Goal: Task Accomplishment & Management: Use online tool/utility

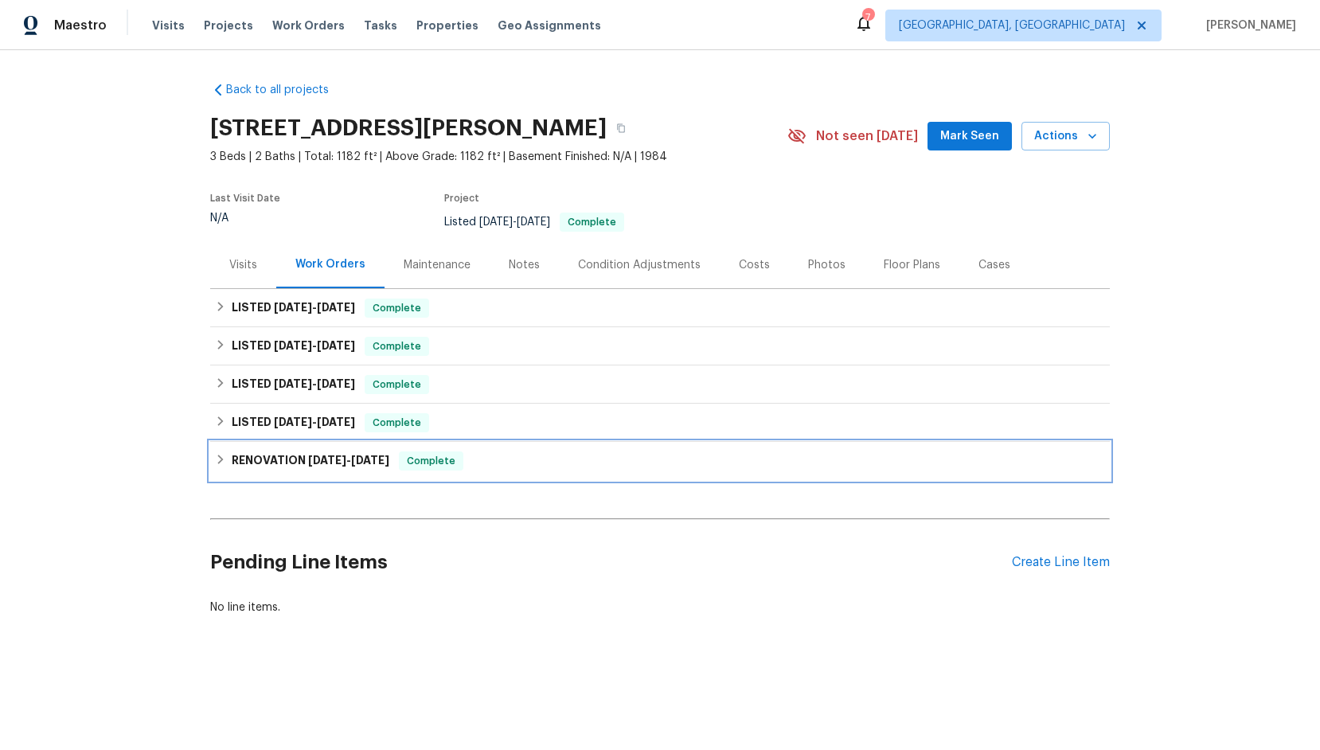
click at [222, 464] on icon at bounding box center [220, 459] width 11 height 11
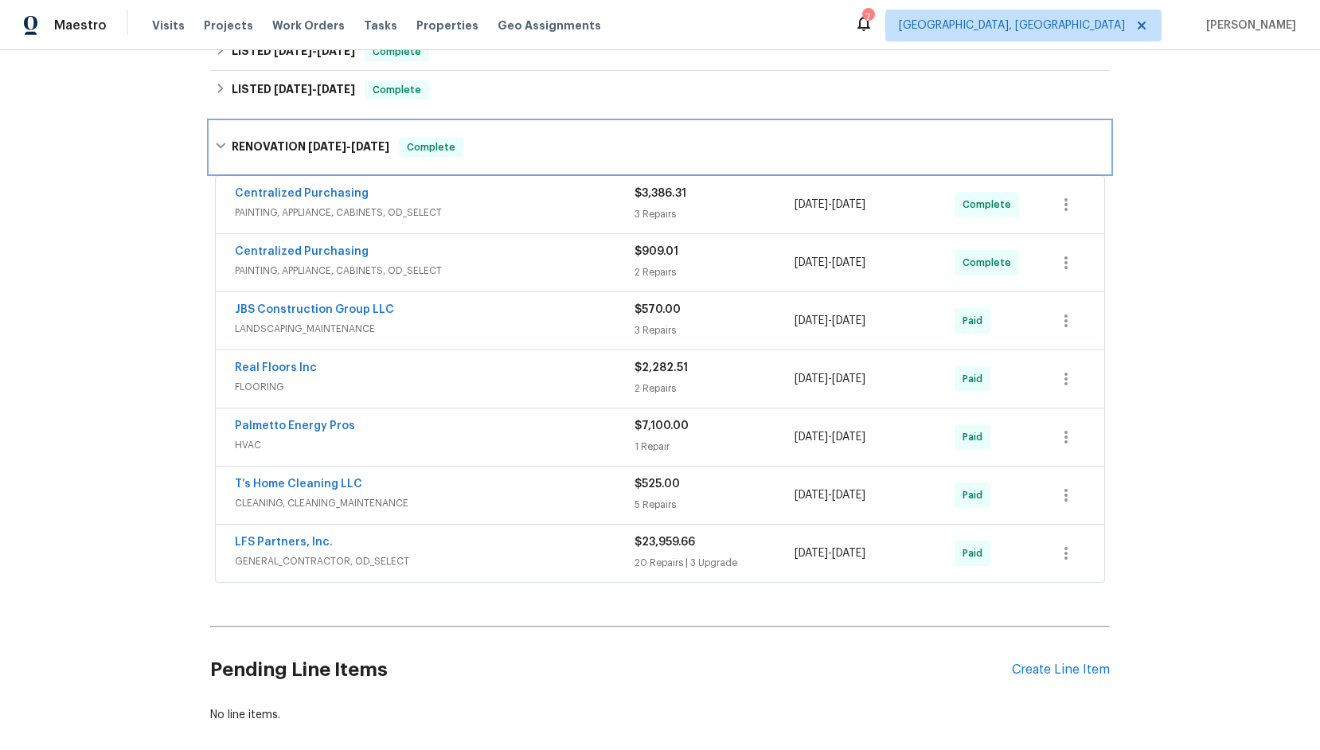
scroll to position [345, 0]
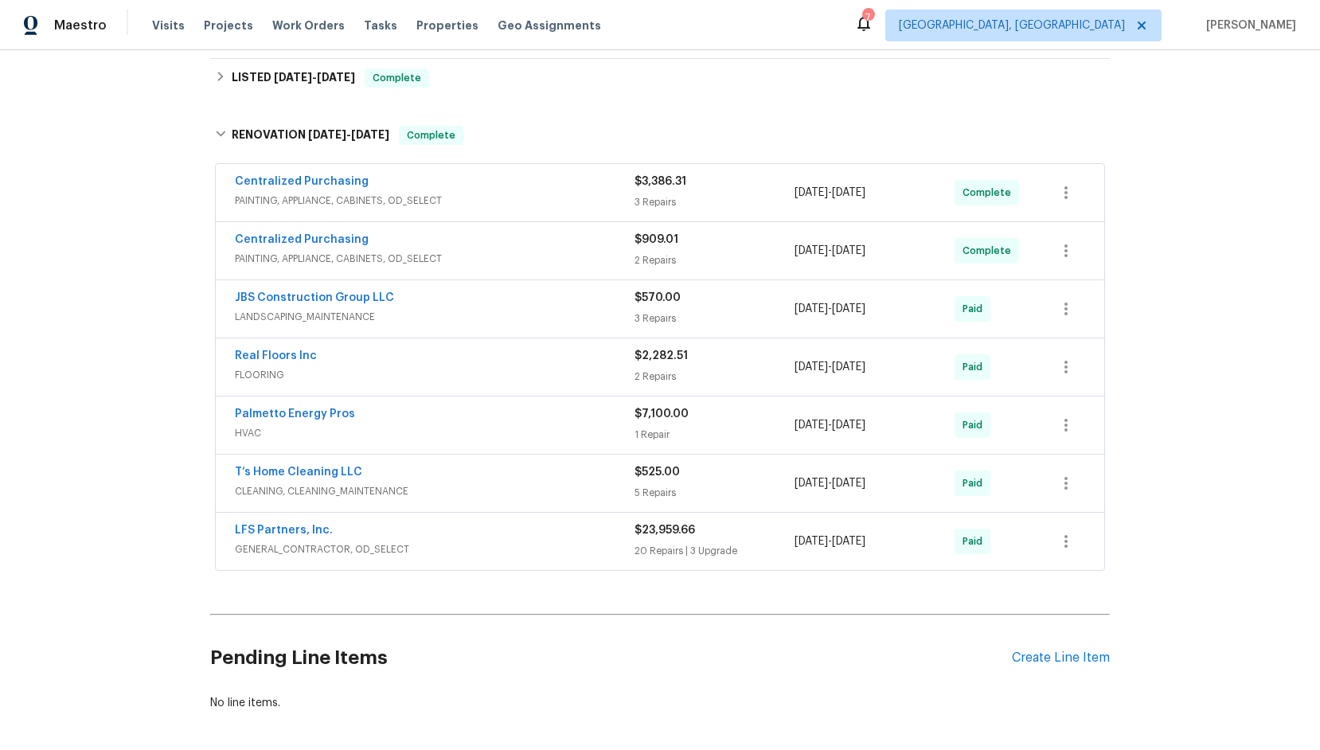
click at [294, 542] on span "GENERAL_CONTRACTOR, OD_SELECT" at bounding box center [435, 549] width 400 height 16
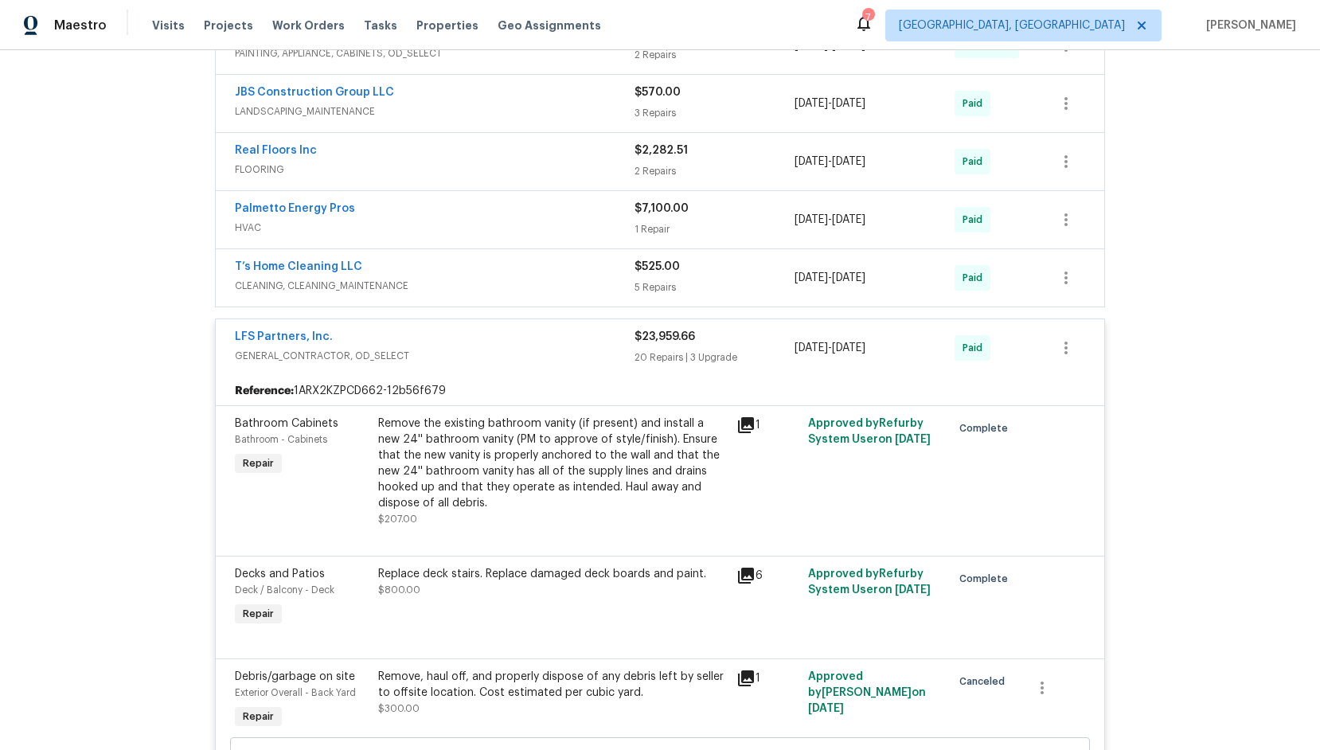
scroll to position [0, 0]
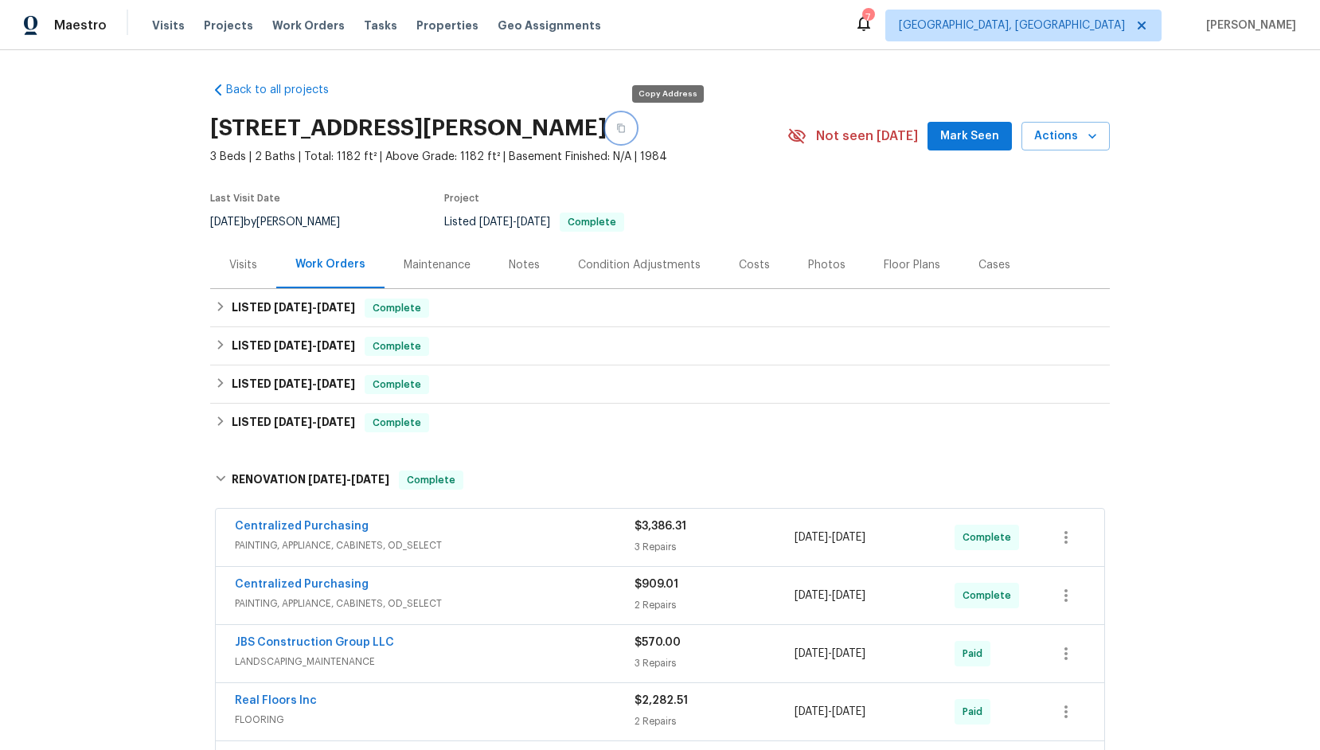
click at [635, 131] on button "button" at bounding box center [620, 128] width 29 height 29
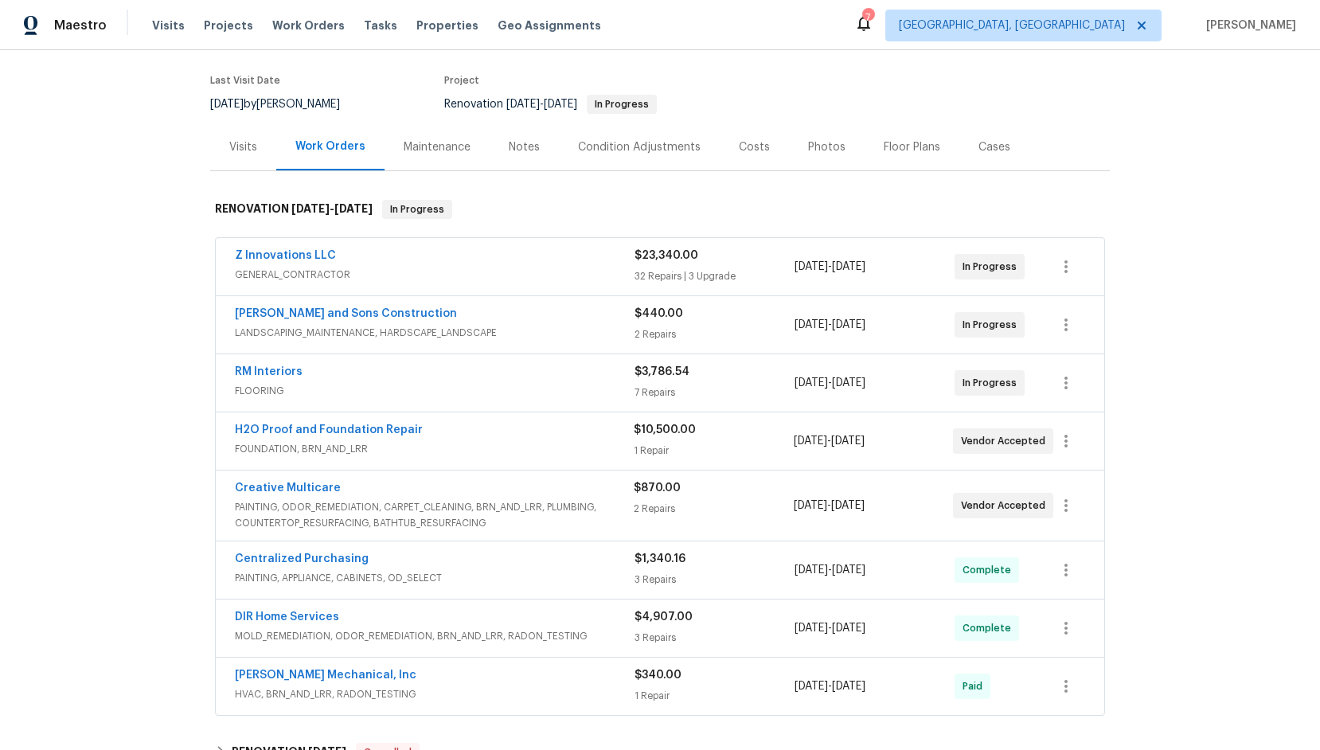
scroll to position [115, 0]
click at [284, 279] on span "GENERAL_CONTRACTOR" at bounding box center [435, 277] width 400 height 16
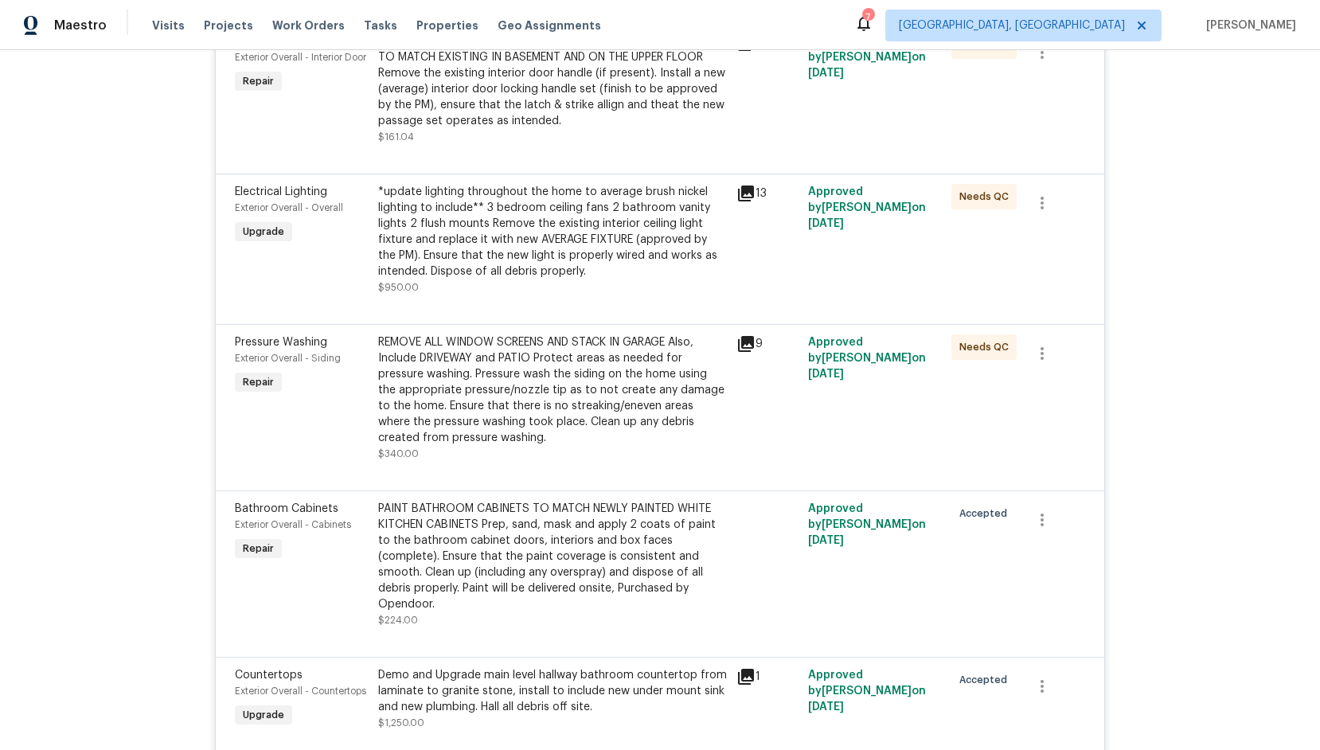
scroll to position [2332, 0]
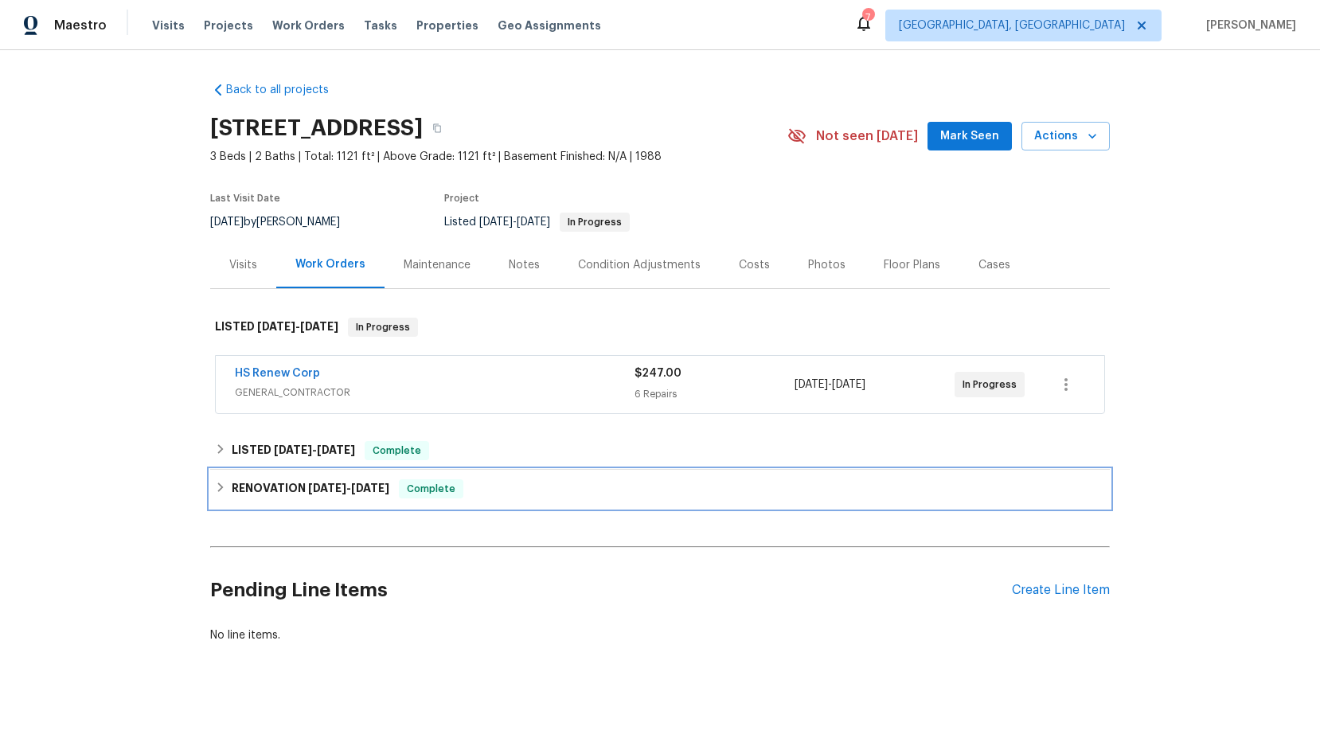
click at [221, 485] on icon at bounding box center [220, 486] width 11 height 11
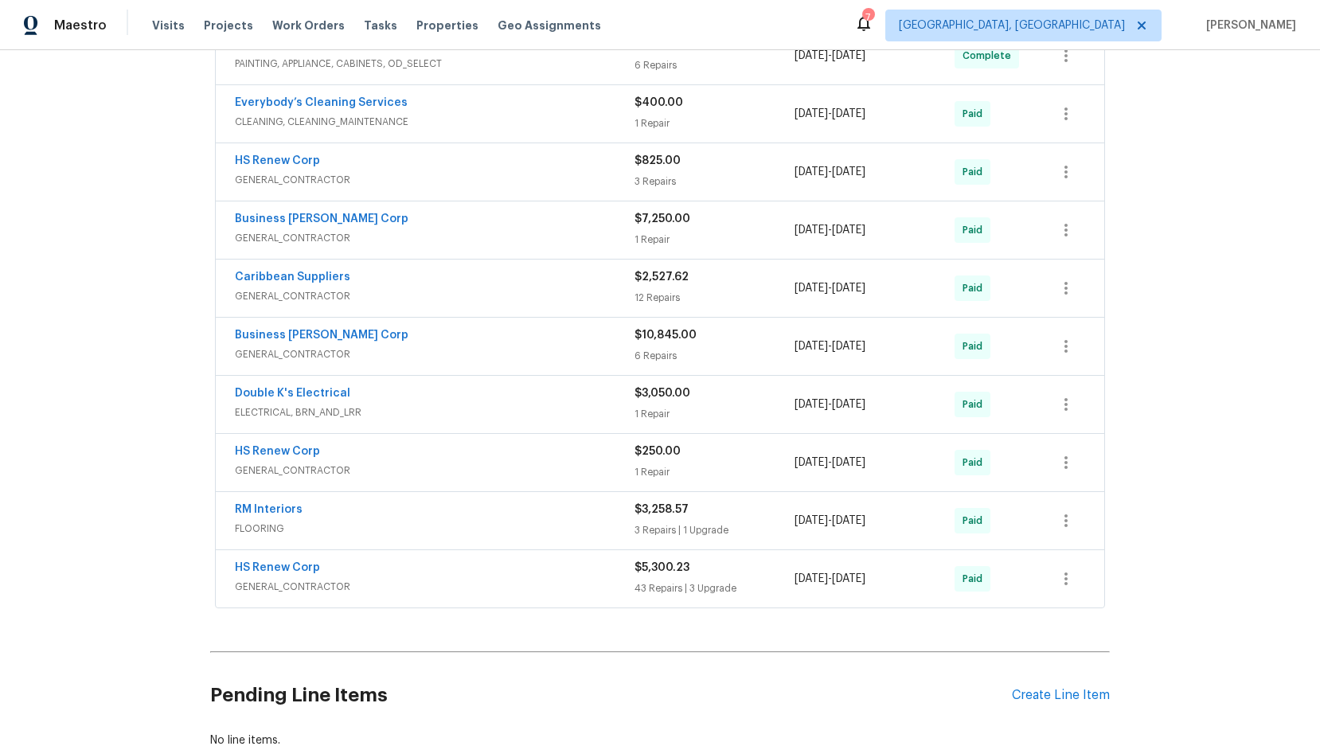
scroll to position [567, 0]
click at [289, 589] on span "GENERAL_CONTRACTOR" at bounding box center [435, 587] width 400 height 16
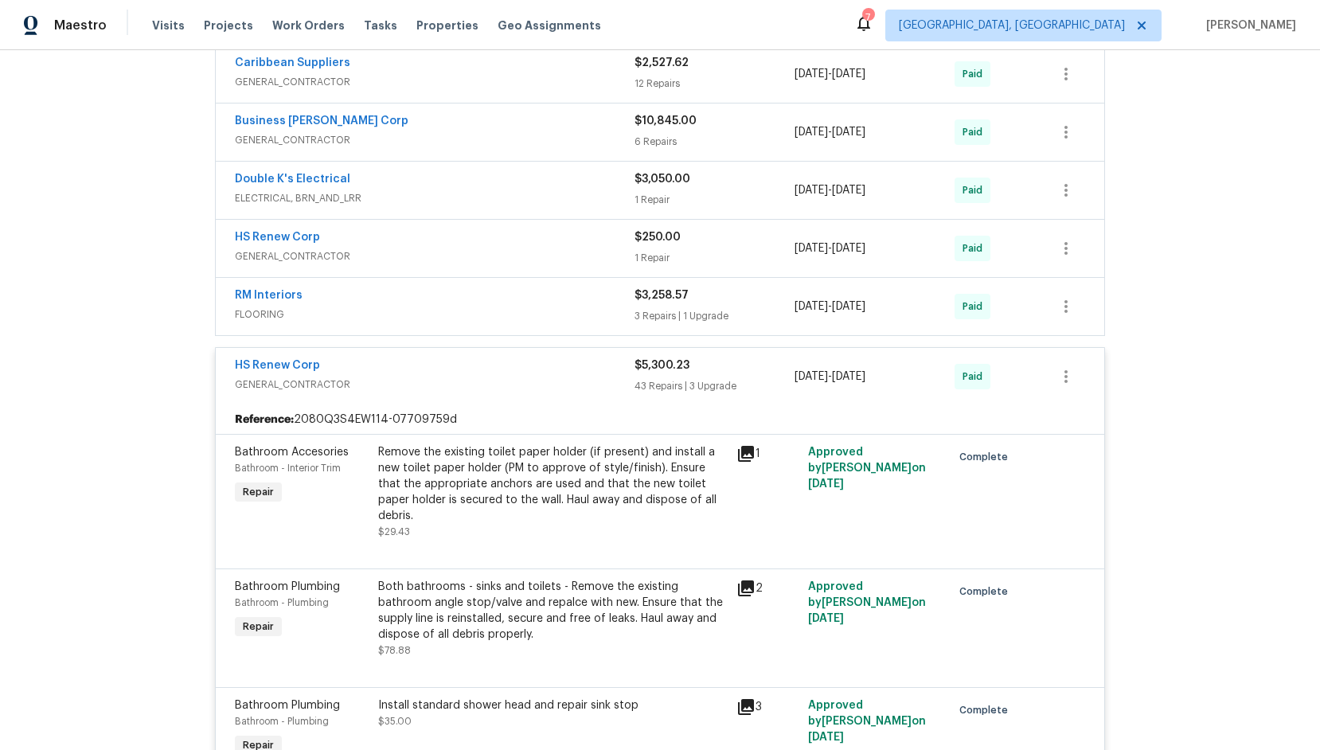
scroll to position [778, 0]
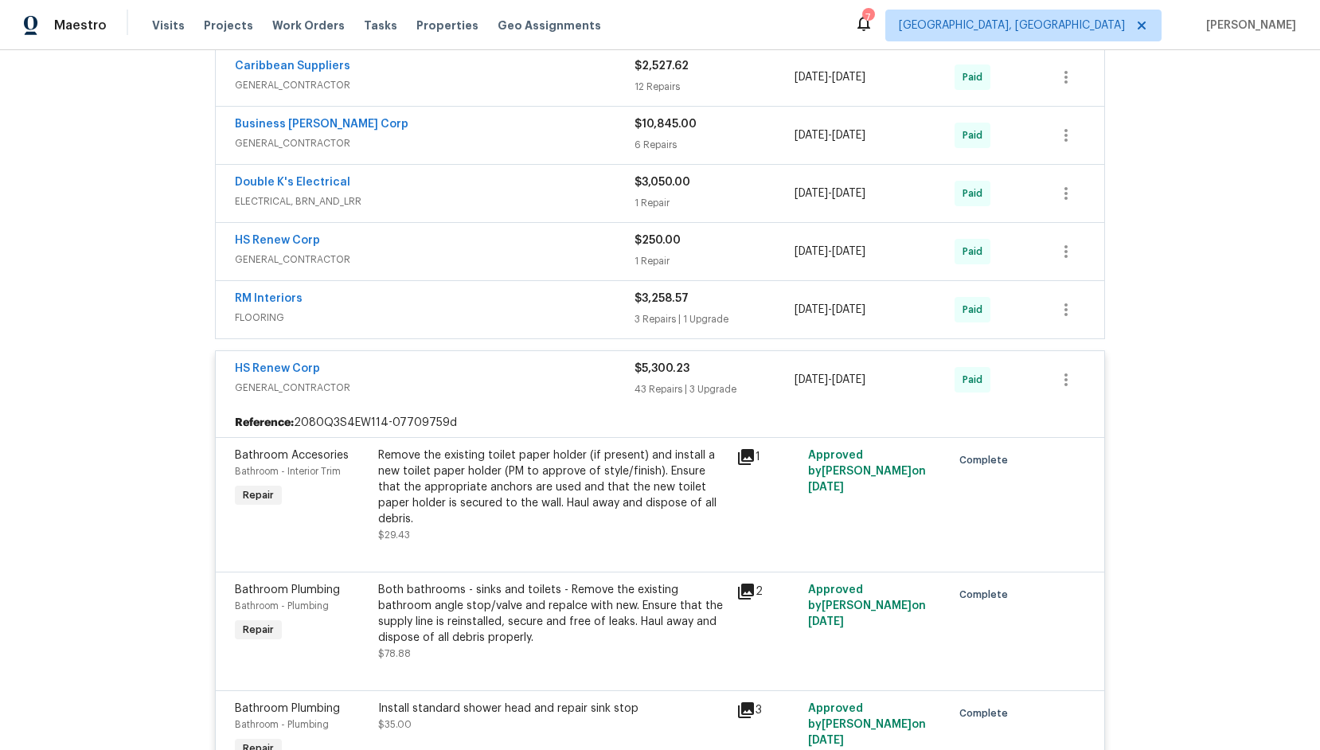
click at [316, 389] on span "GENERAL_CONTRACTOR" at bounding box center [435, 388] width 400 height 16
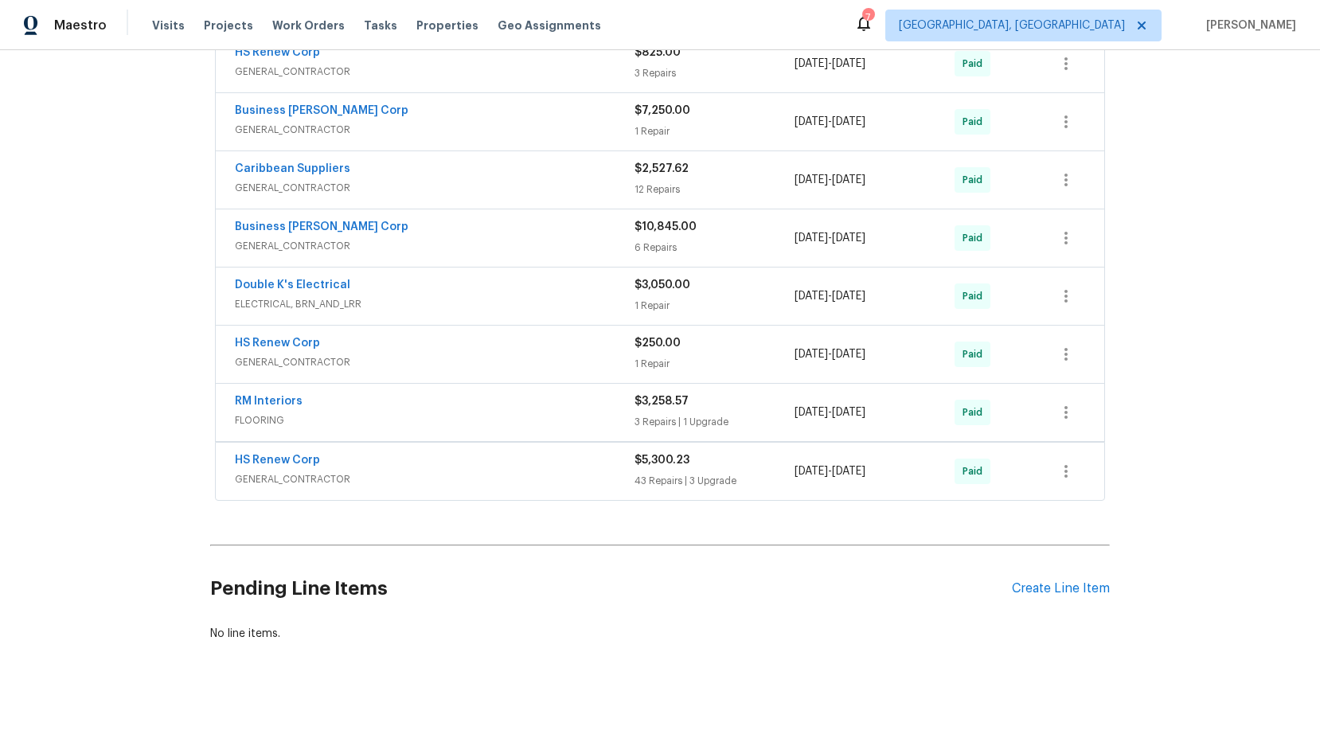
scroll to position [674, 0]
click at [267, 422] on span "FLOORING" at bounding box center [435, 422] width 400 height 16
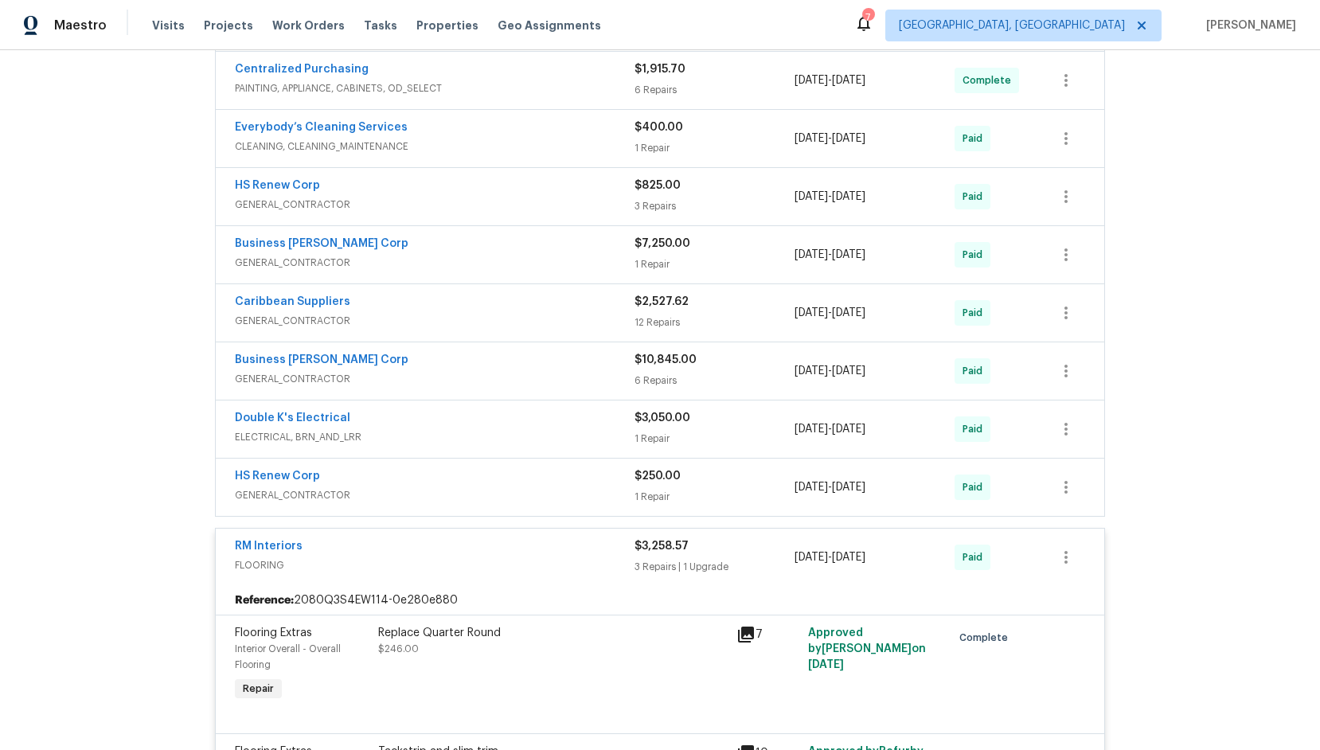
scroll to position [0, 0]
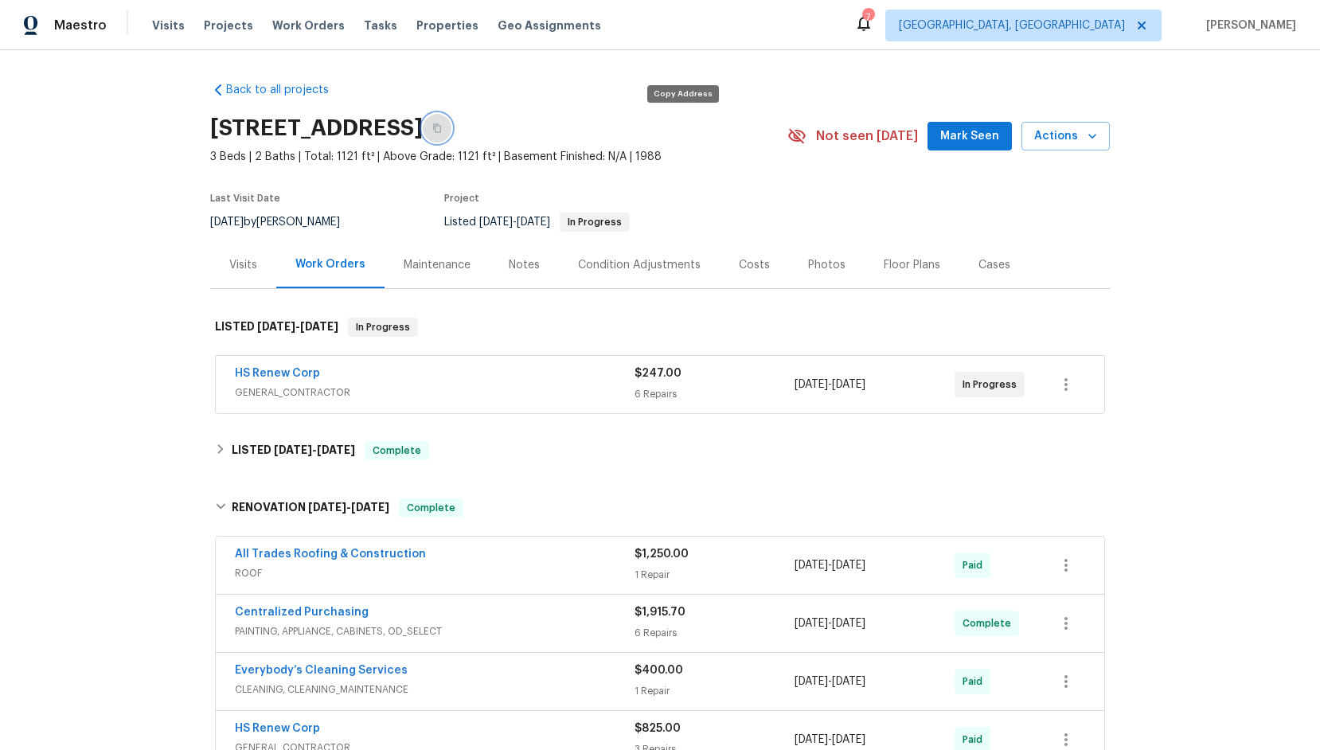
click at [442, 128] on icon "button" at bounding box center [437, 128] width 10 height 10
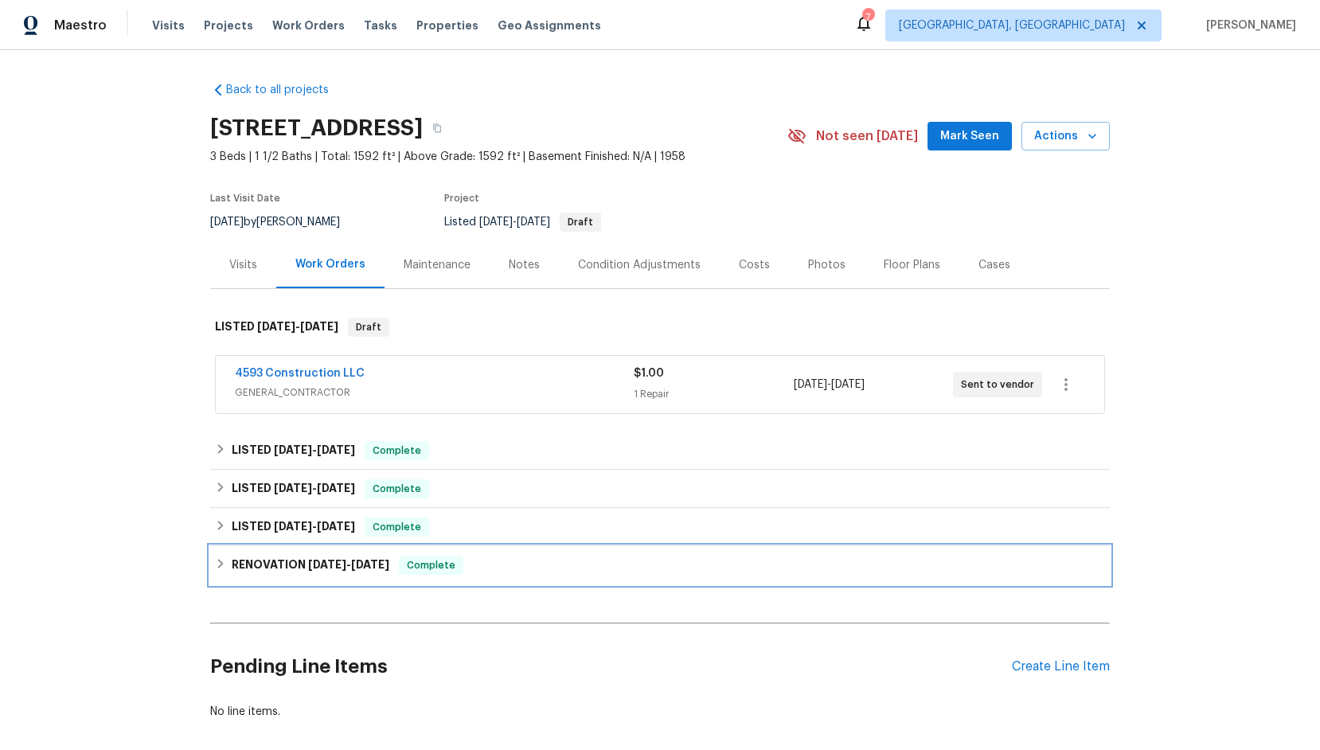
click at [220, 566] on icon at bounding box center [221, 564] width 6 height 10
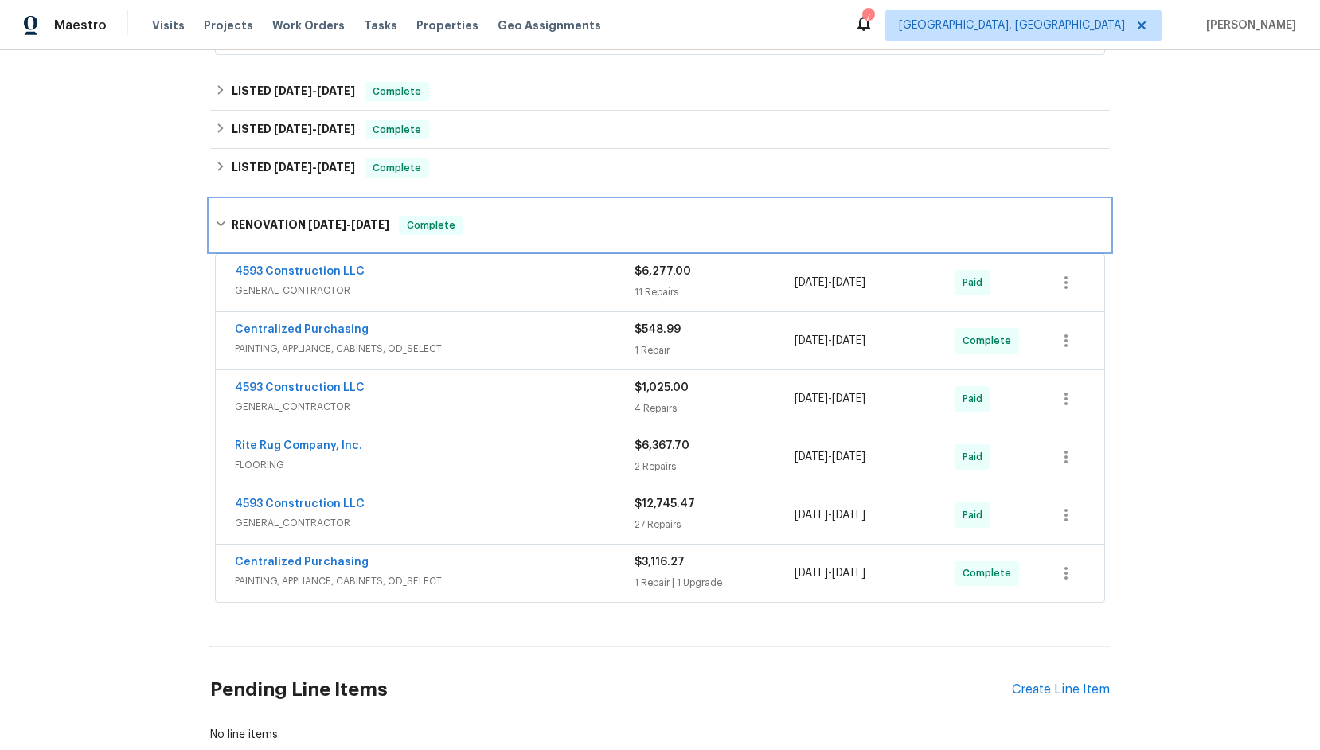
scroll to position [360, 0]
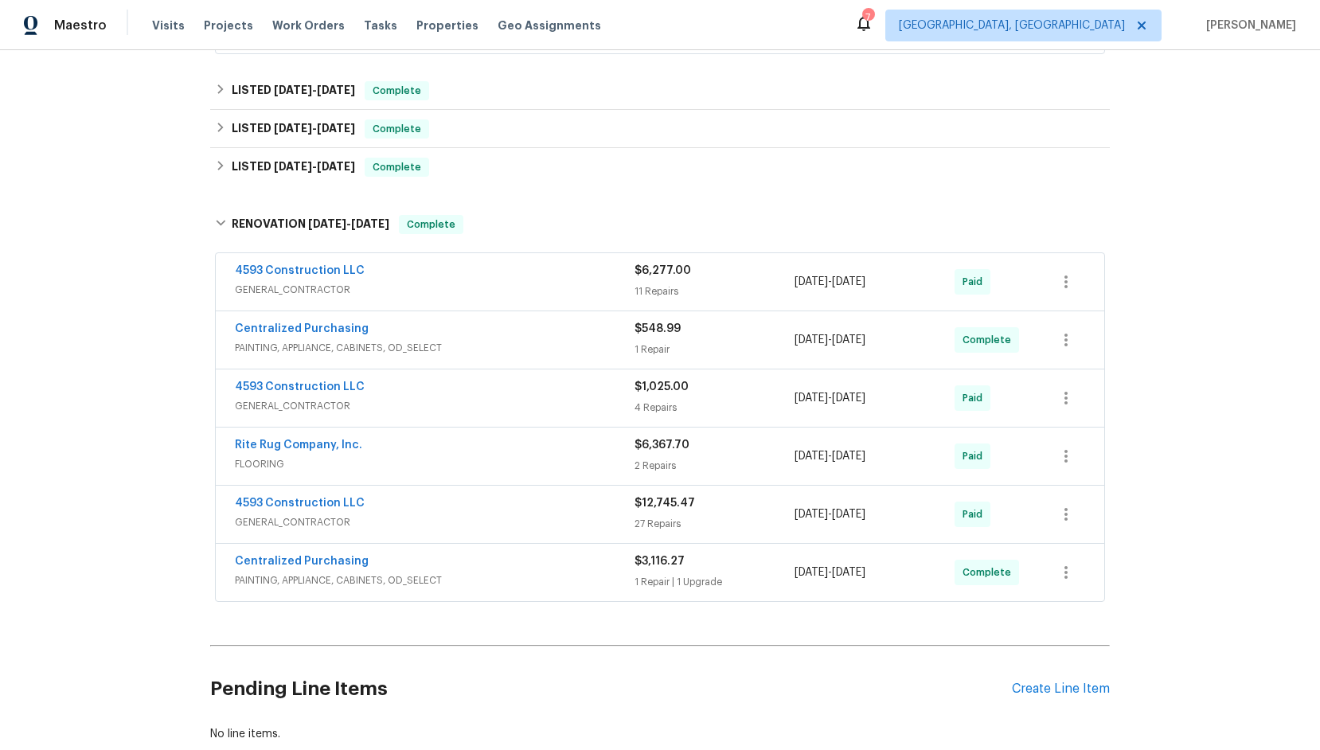
click at [316, 581] on span "PAINTING, APPLIANCE, CABINETS, OD_SELECT" at bounding box center [435, 580] width 400 height 16
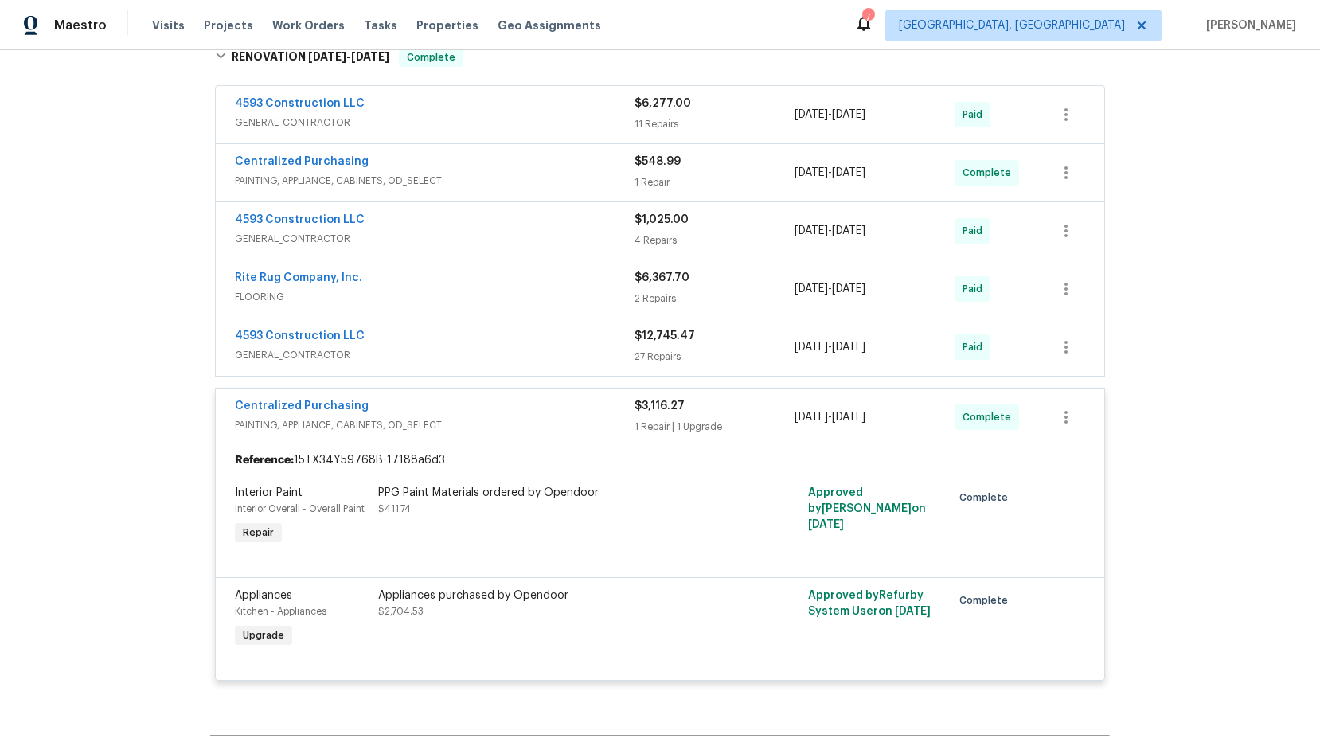
scroll to position [581, 0]
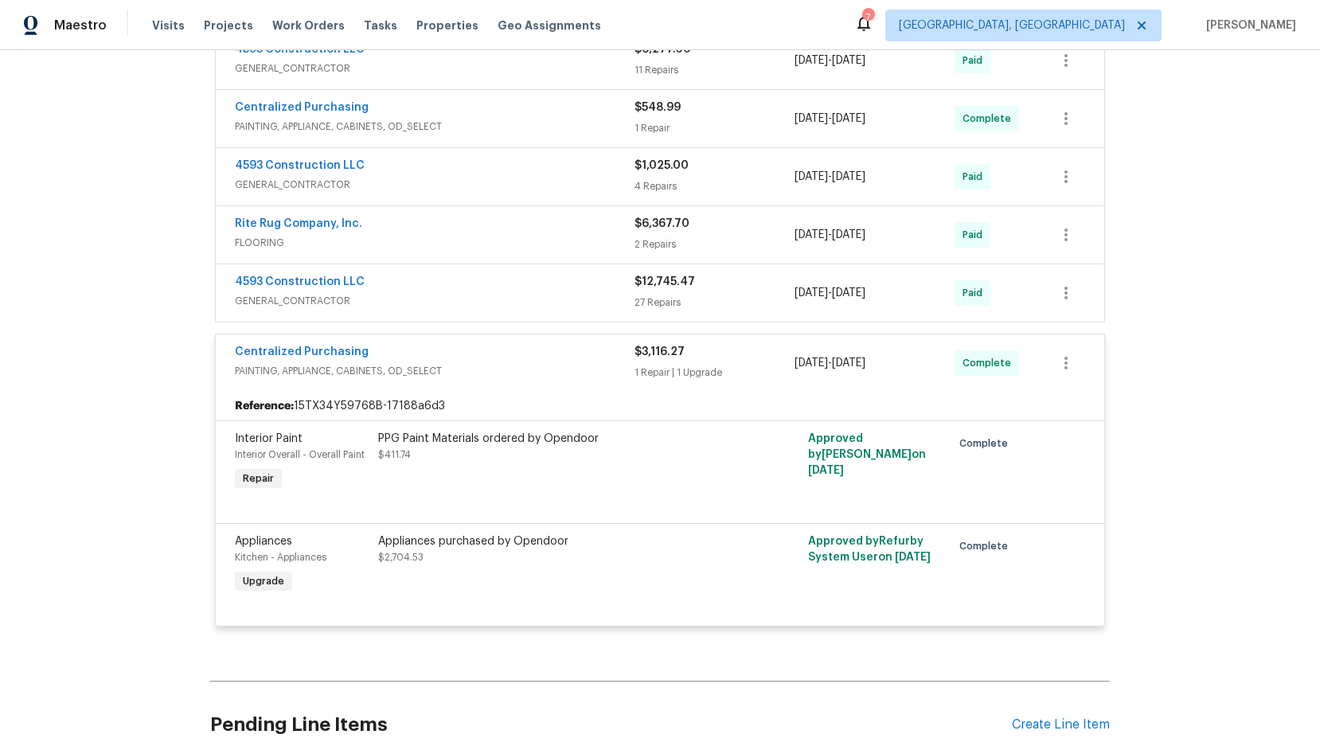
click at [495, 558] on div "Appliances purchased by Opendoor $2,704.53" at bounding box center [552, 549] width 349 height 32
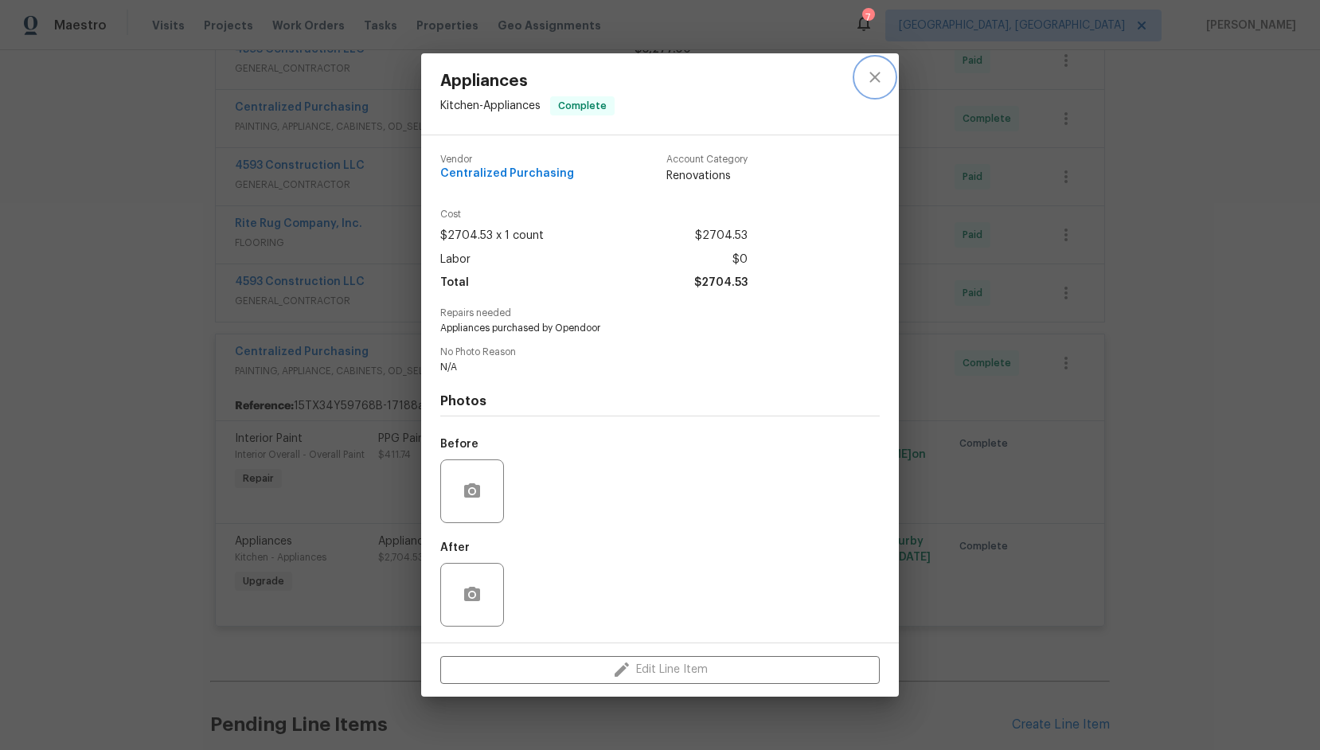
click at [879, 77] on icon "close" at bounding box center [874, 77] width 19 height 19
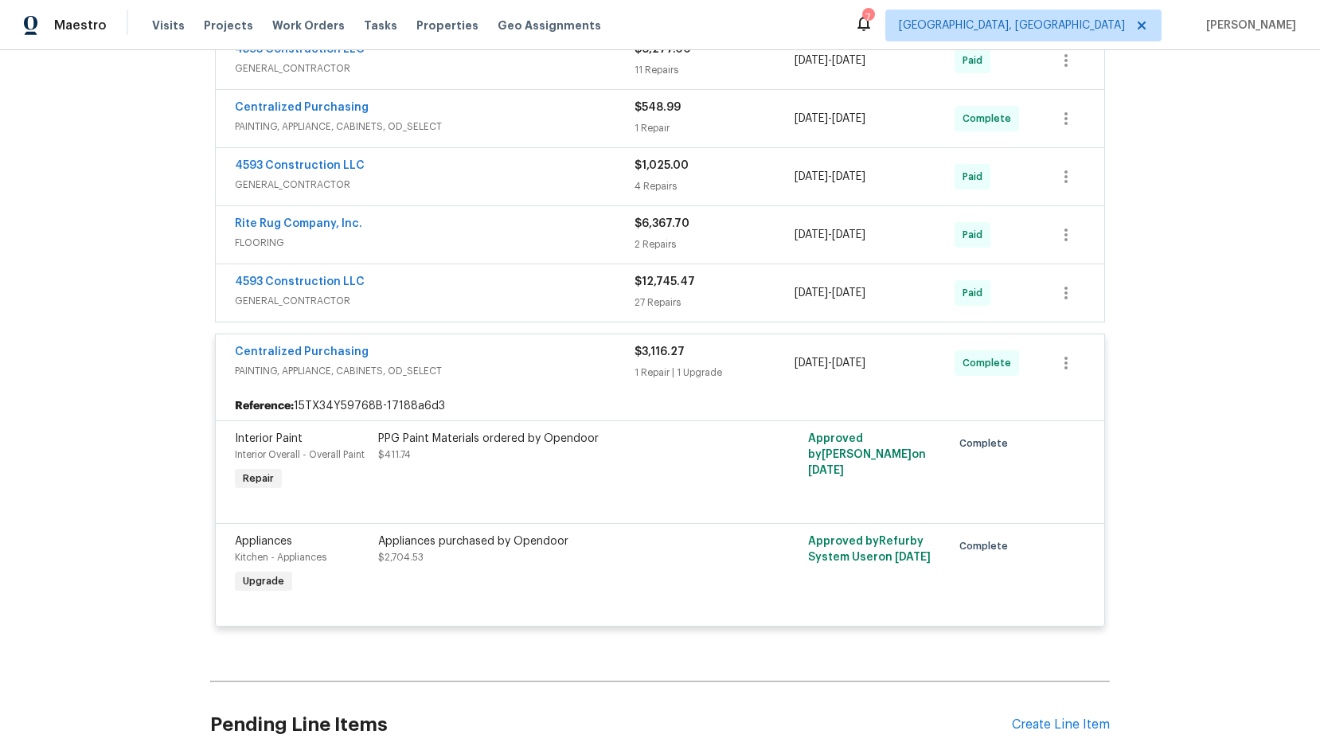
scroll to position [0, 0]
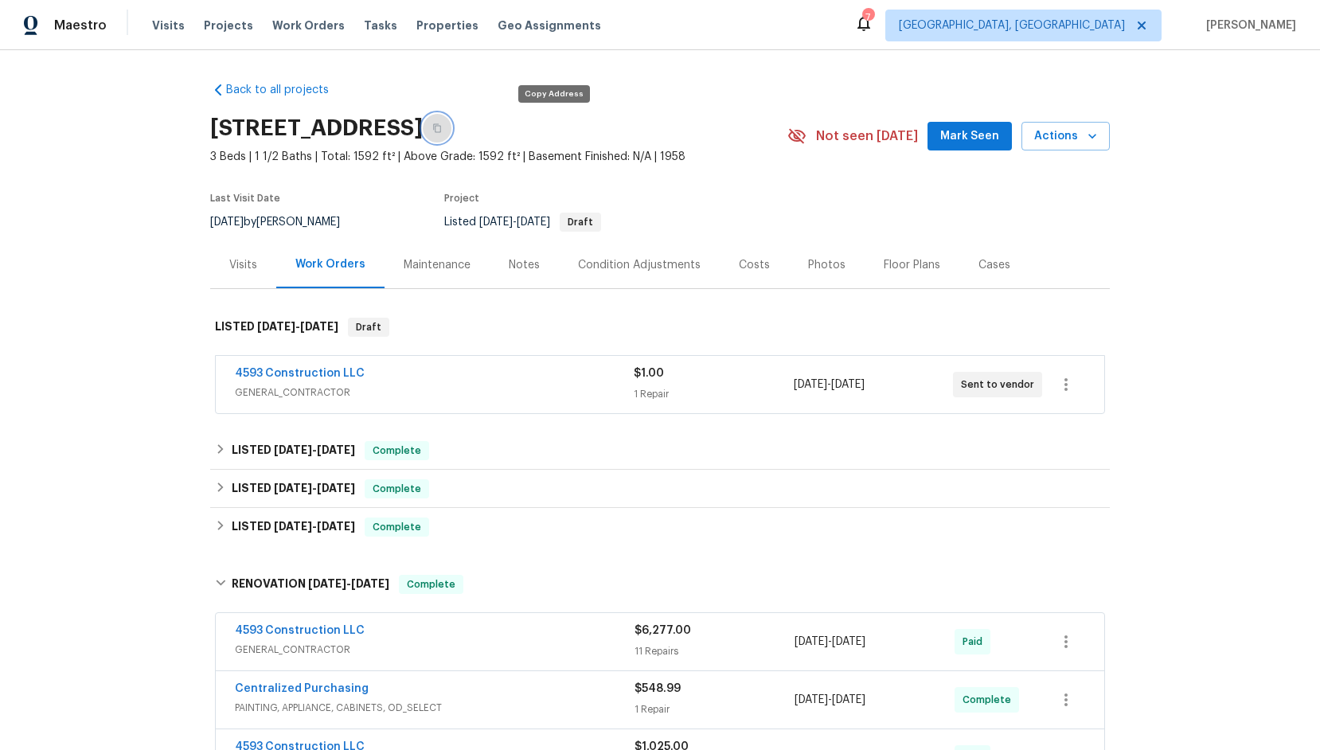
click at [442, 125] on icon "button" at bounding box center [437, 128] width 10 height 10
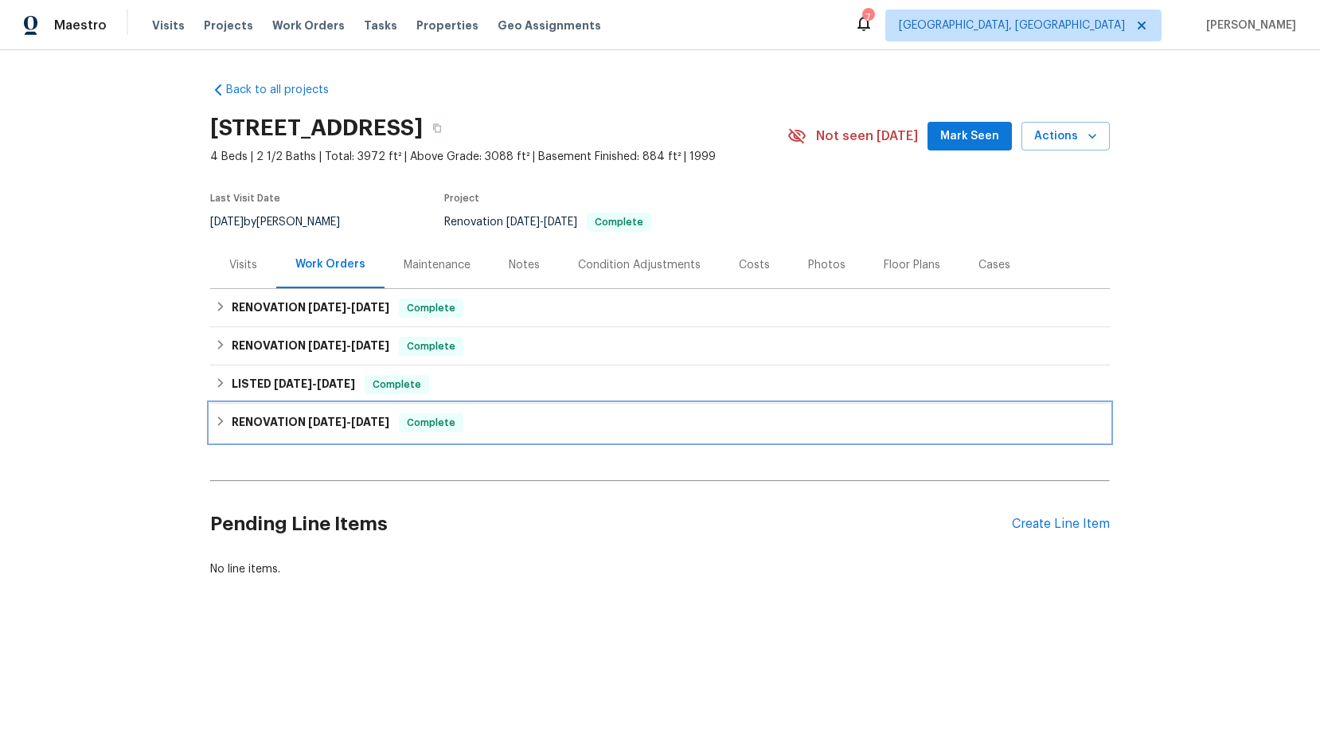
click at [220, 424] on icon at bounding box center [220, 420] width 11 height 11
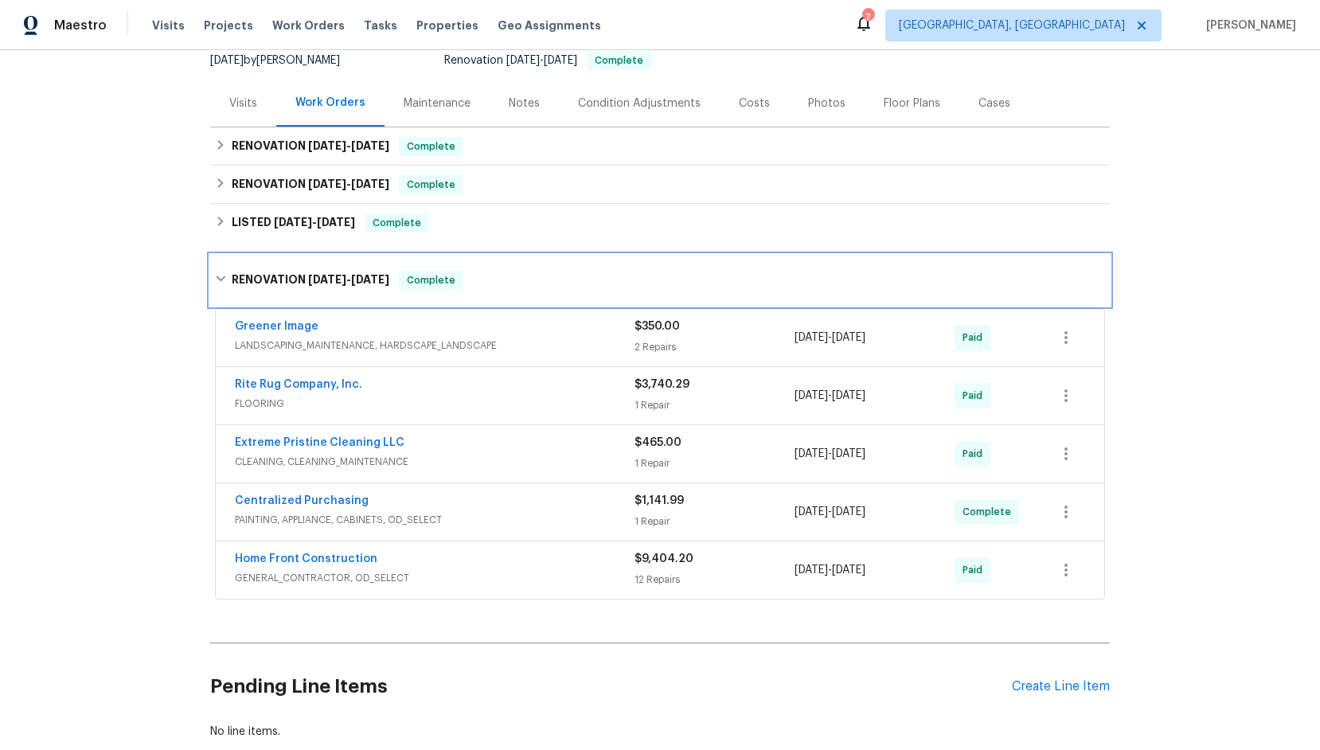
scroll to position [160, 0]
click at [217, 278] on icon at bounding box center [220, 280] width 11 height 11
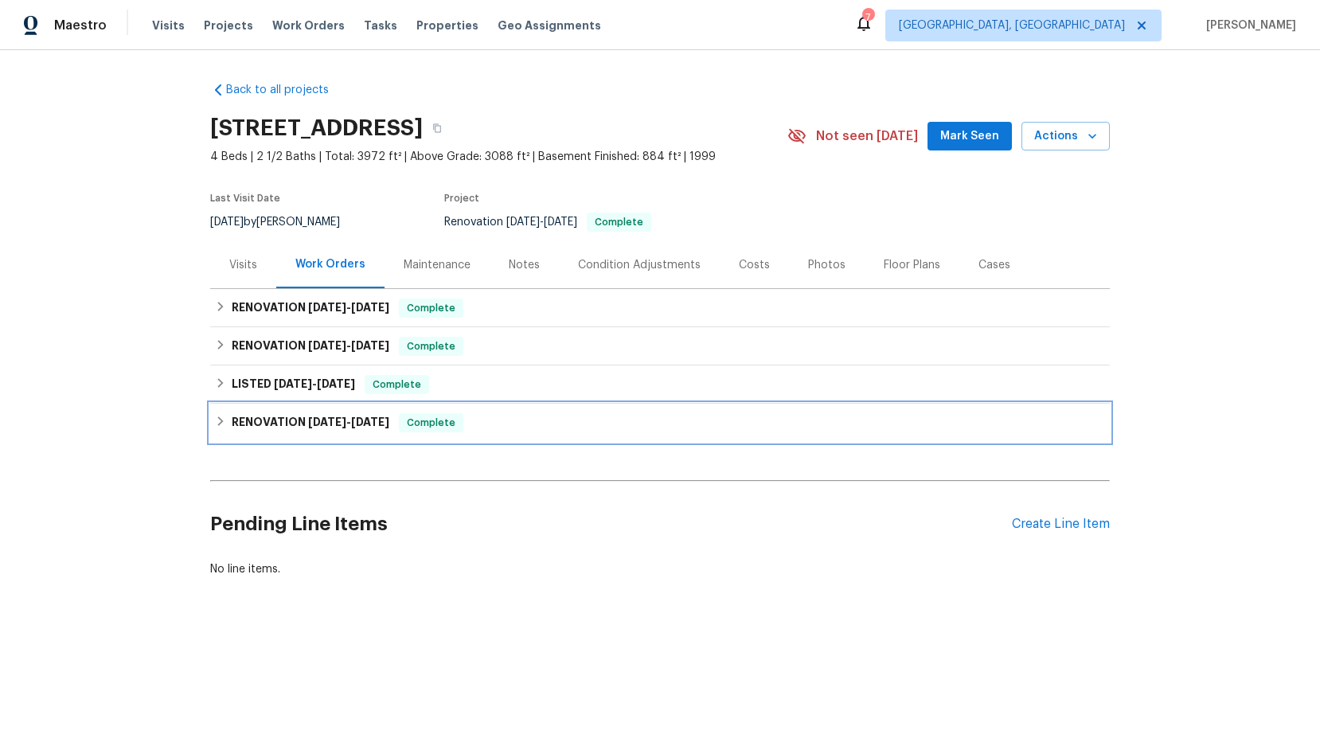
scroll to position [0, 0]
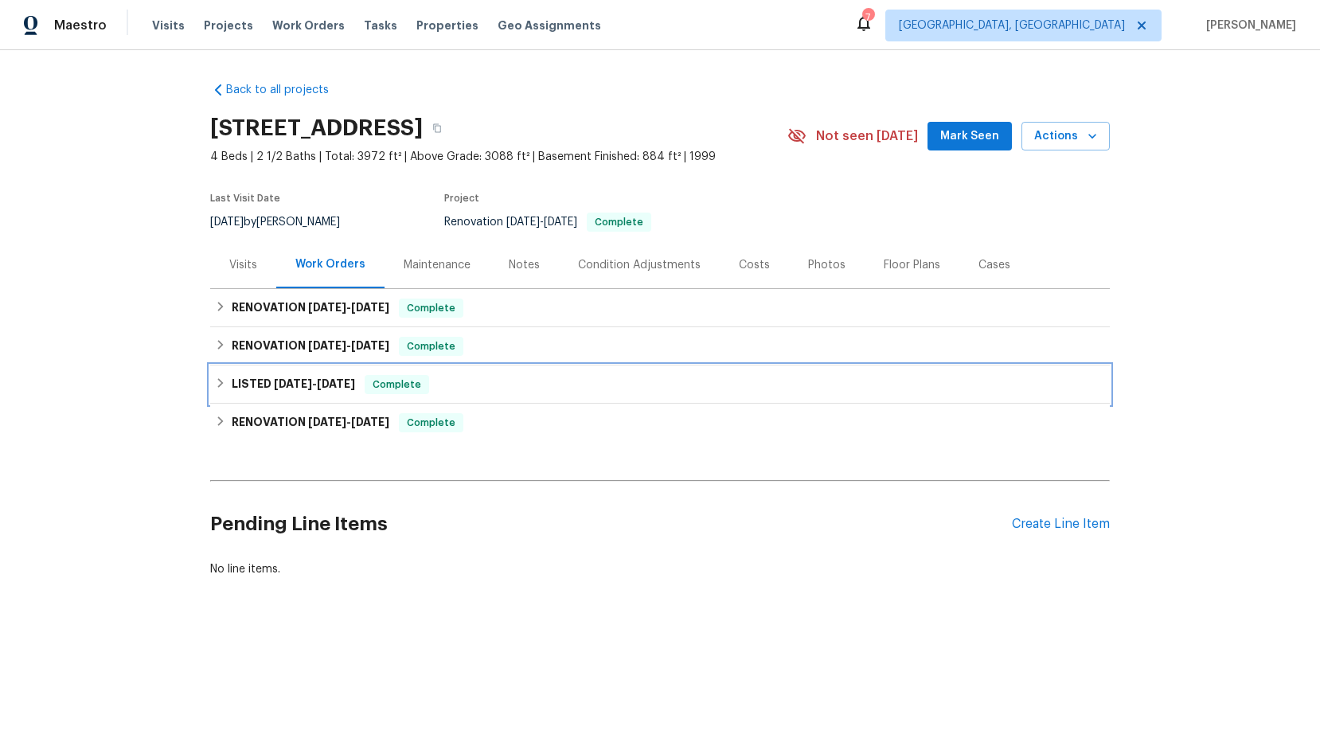
click at [218, 379] on icon at bounding box center [221, 383] width 6 height 10
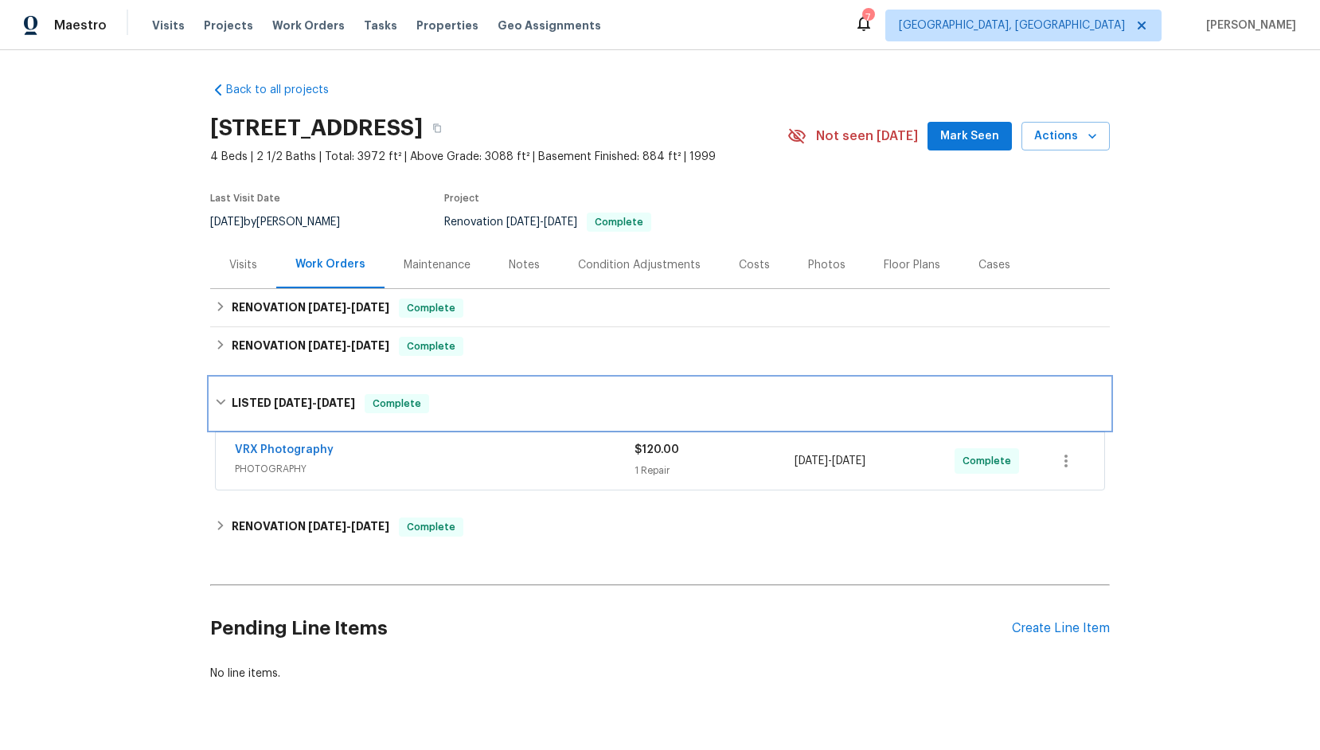
click at [218, 379] on div "LISTED 7/23/25 - 7/24/25 Complete" at bounding box center [659, 403] width 899 height 51
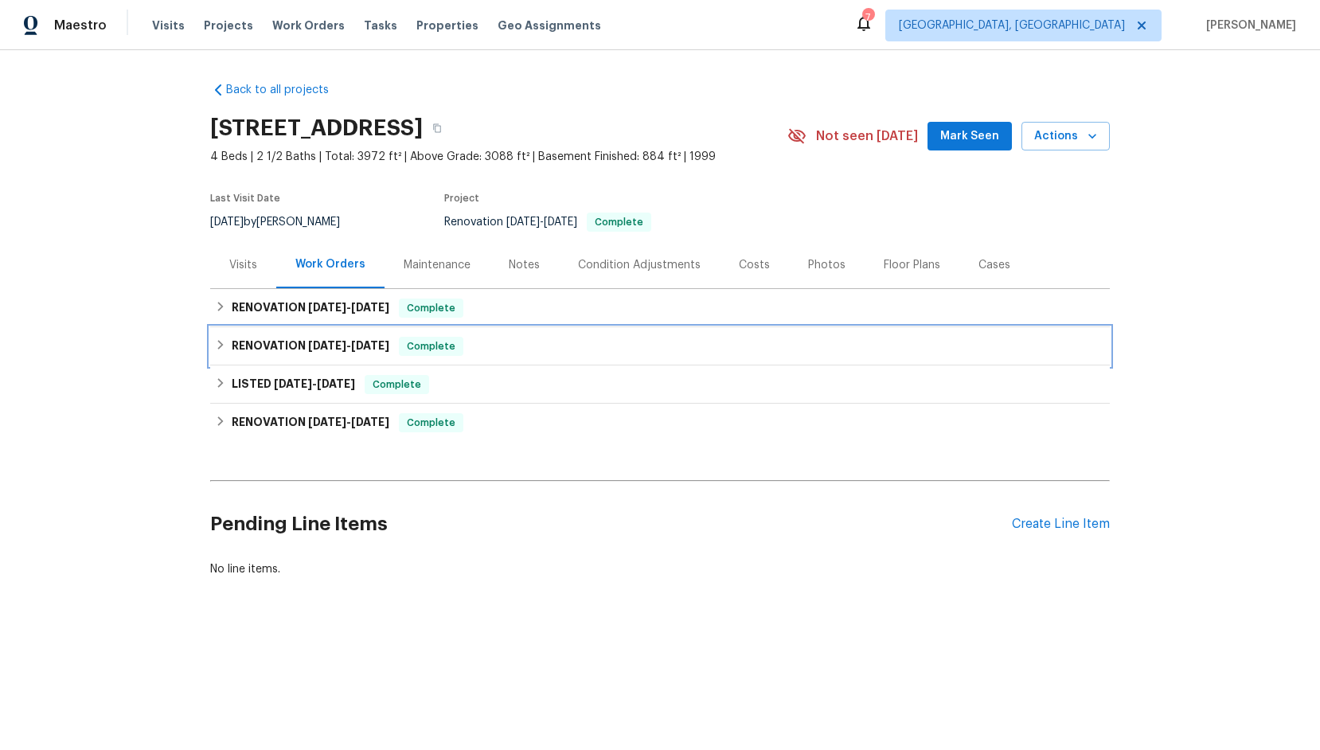
click at [217, 349] on icon at bounding box center [220, 344] width 11 height 11
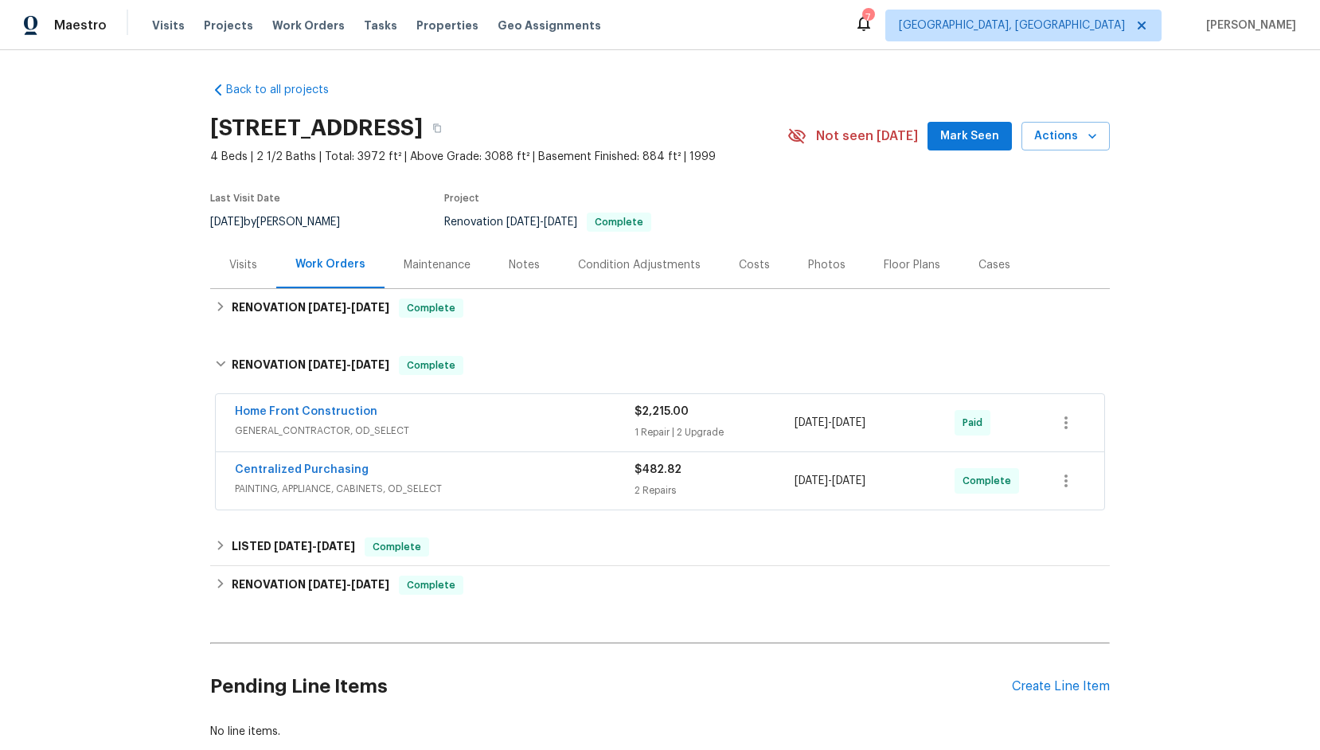
click at [291, 432] on span "GENERAL_CONTRACTOR, OD_SELECT" at bounding box center [435, 431] width 400 height 16
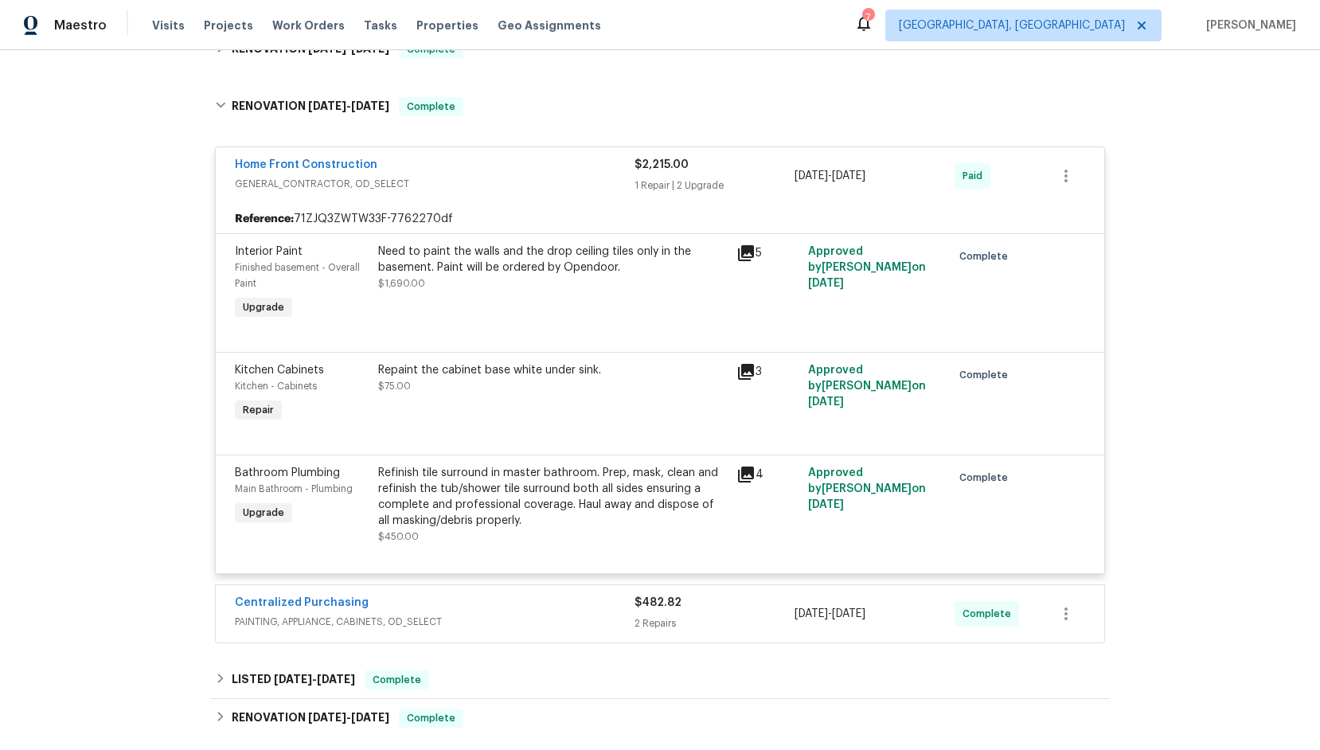
scroll to position [271, 0]
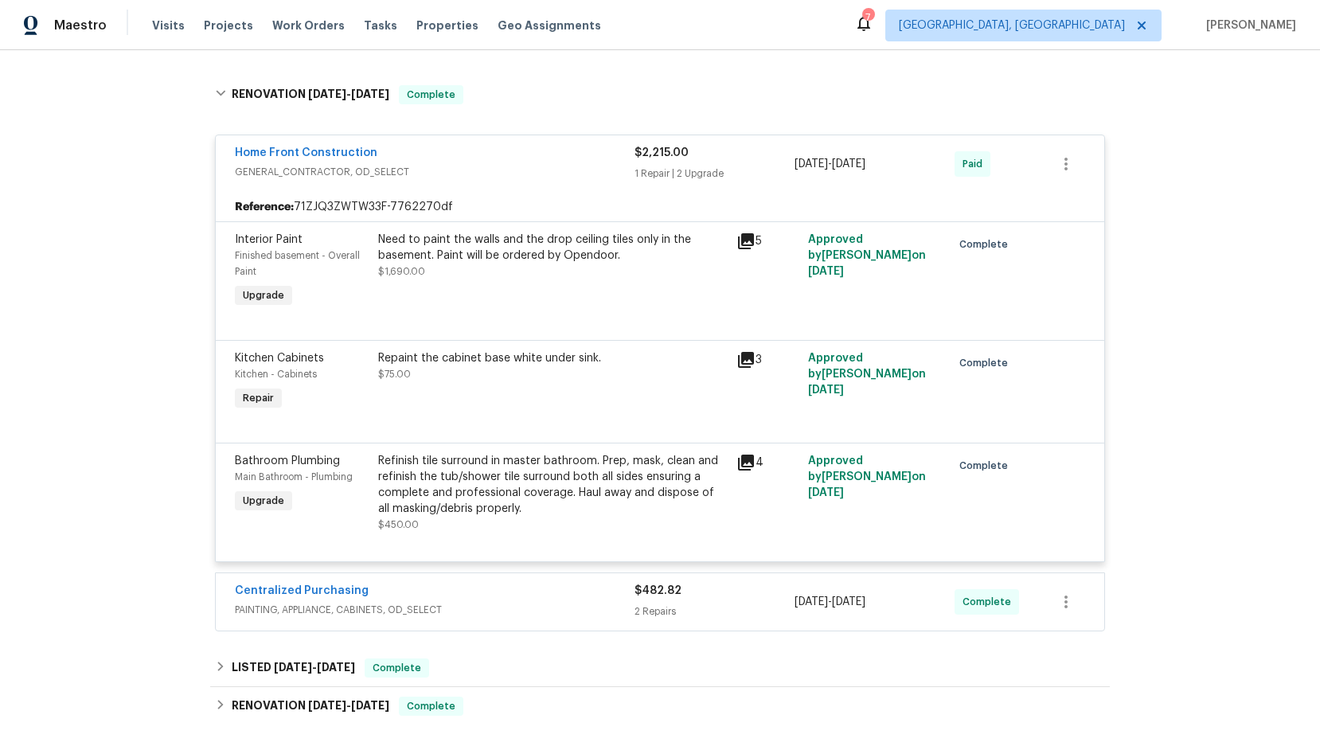
click at [273, 170] on span "GENERAL_CONTRACTOR, OD_SELECT" at bounding box center [435, 172] width 400 height 16
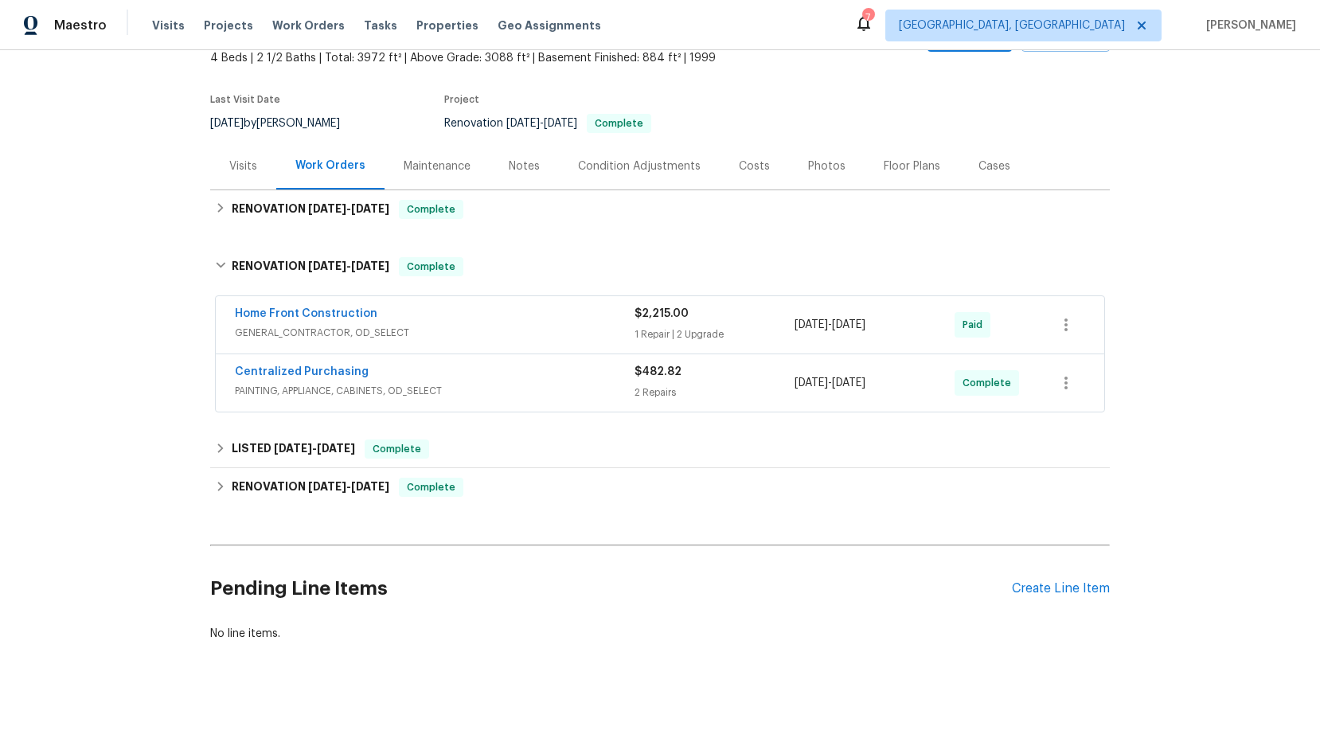
scroll to position [98, 0]
click at [222, 215] on div "RENOVATION 7/23/25 - 7/23/25 Complete" at bounding box center [660, 210] width 890 height 19
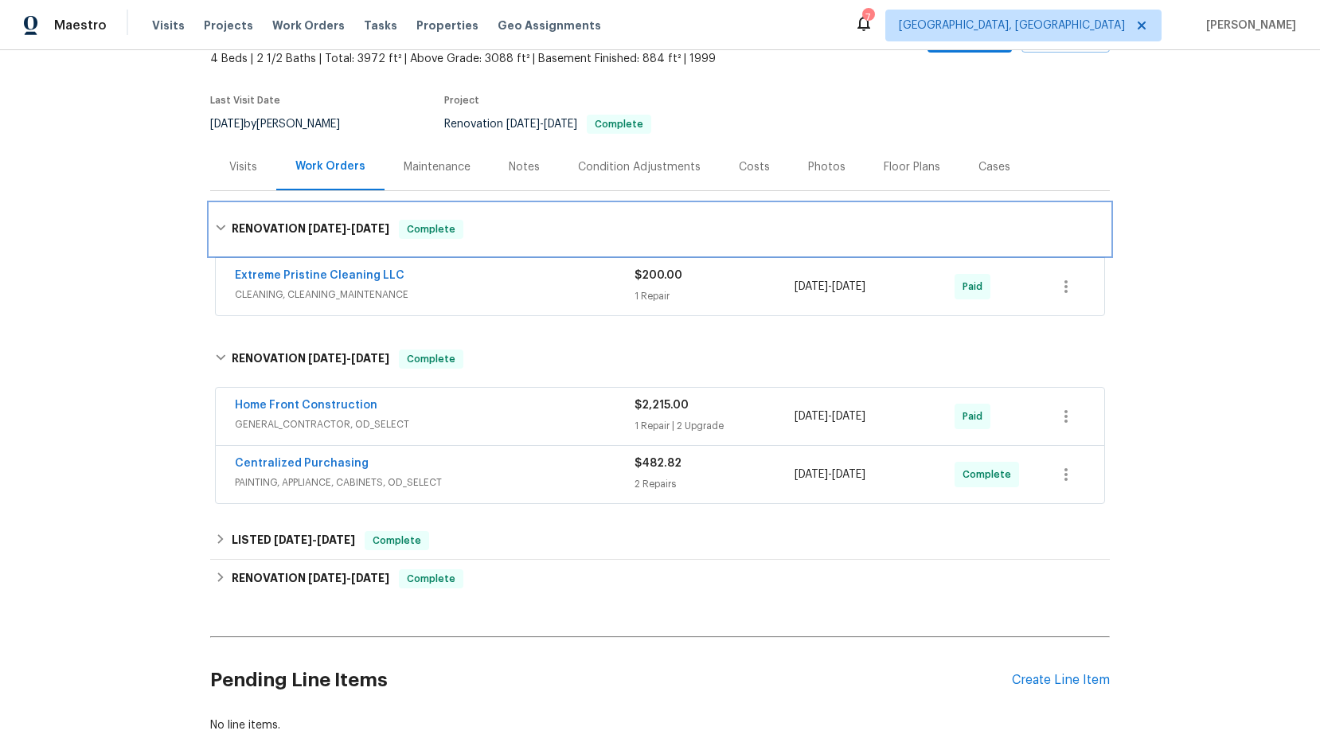
click at [219, 225] on icon at bounding box center [220, 227] width 11 height 11
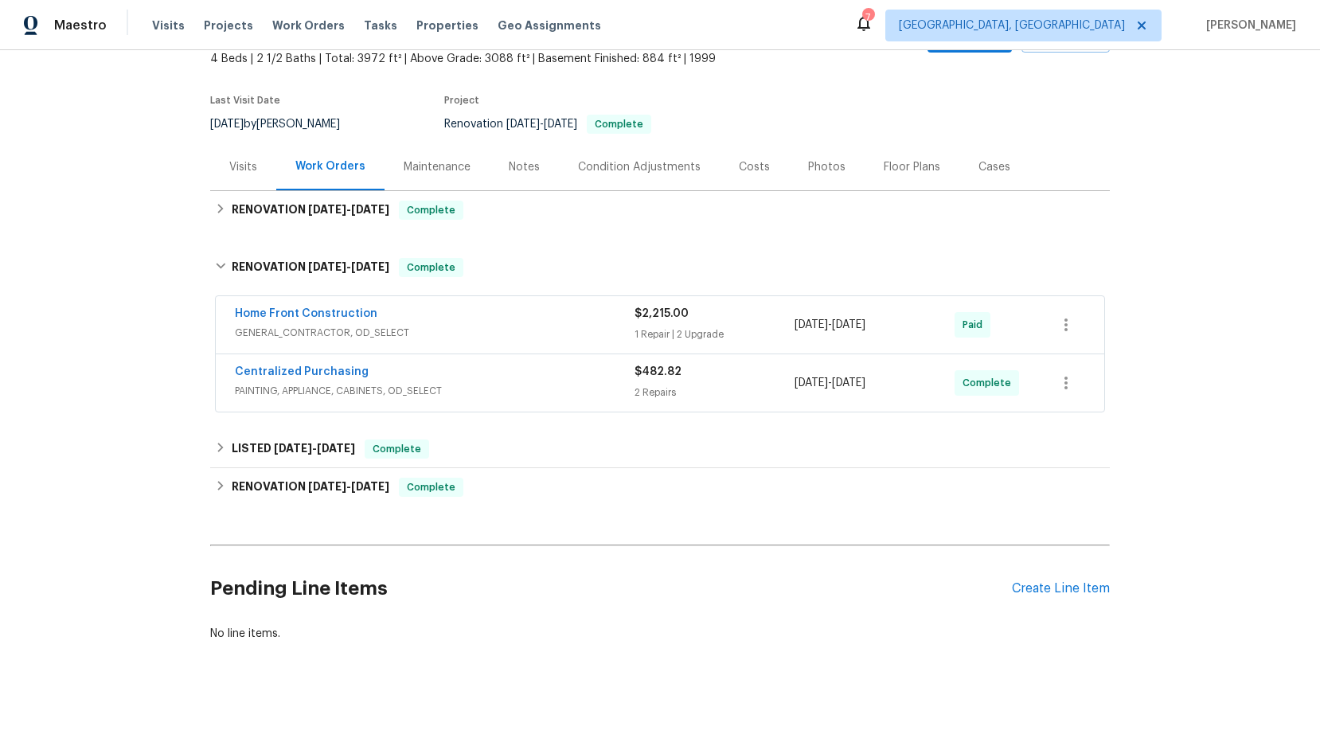
click at [280, 333] on span "GENERAL_CONTRACTOR, OD_SELECT" at bounding box center [435, 333] width 400 height 16
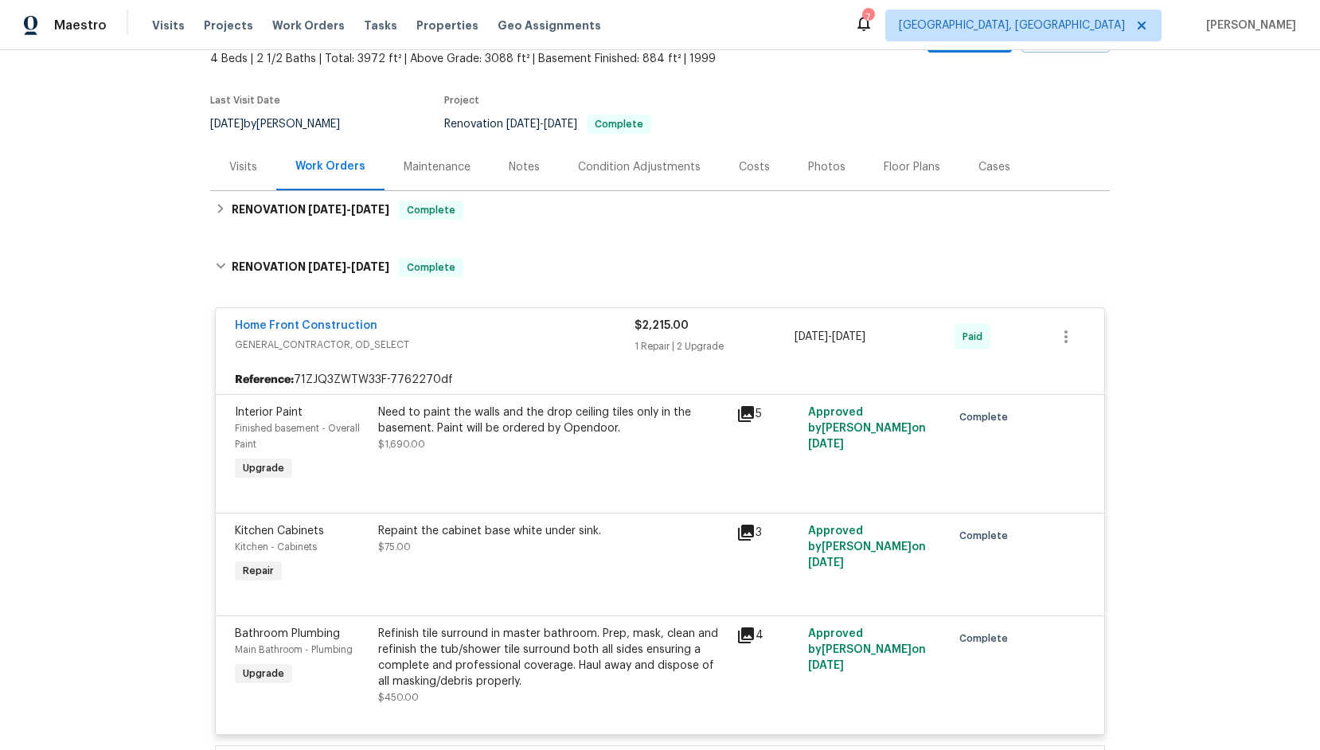
click at [288, 344] on span "GENERAL_CONTRACTOR, OD_SELECT" at bounding box center [435, 345] width 400 height 16
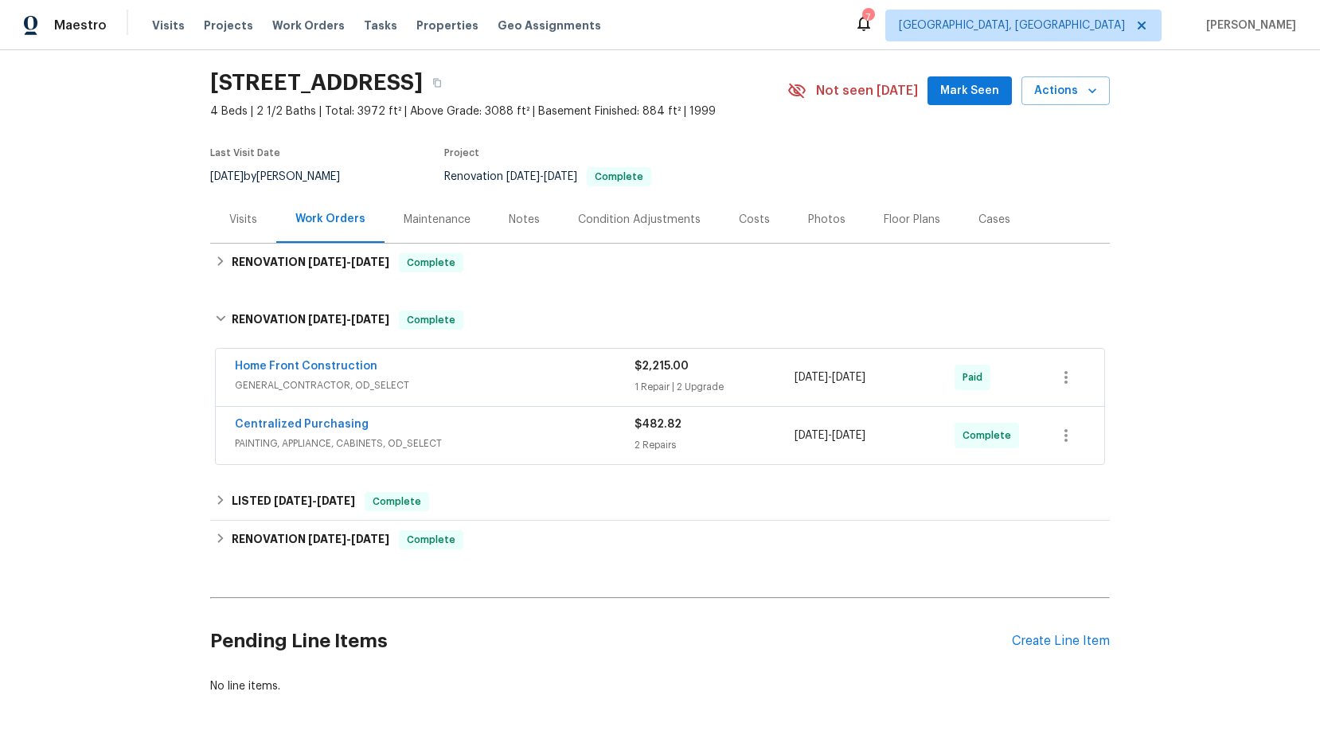
scroll to position [0, 0]
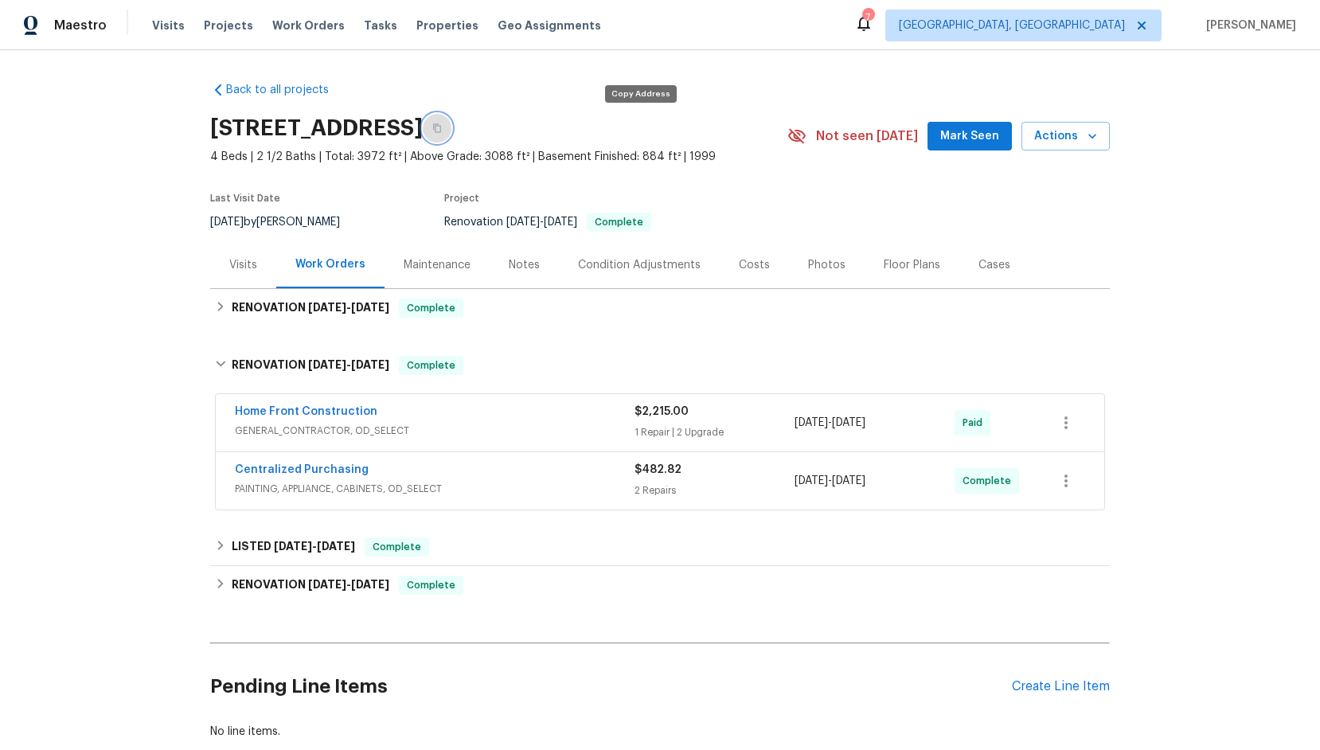
click at [442, 127] on icon "button" at bounding box center [437, 128] width 10 height 10
click at [313, 434] on span "GENERAL_CONTRACTOR, OD_SELECT" at bounding box center [435, 431] width 400 height 16
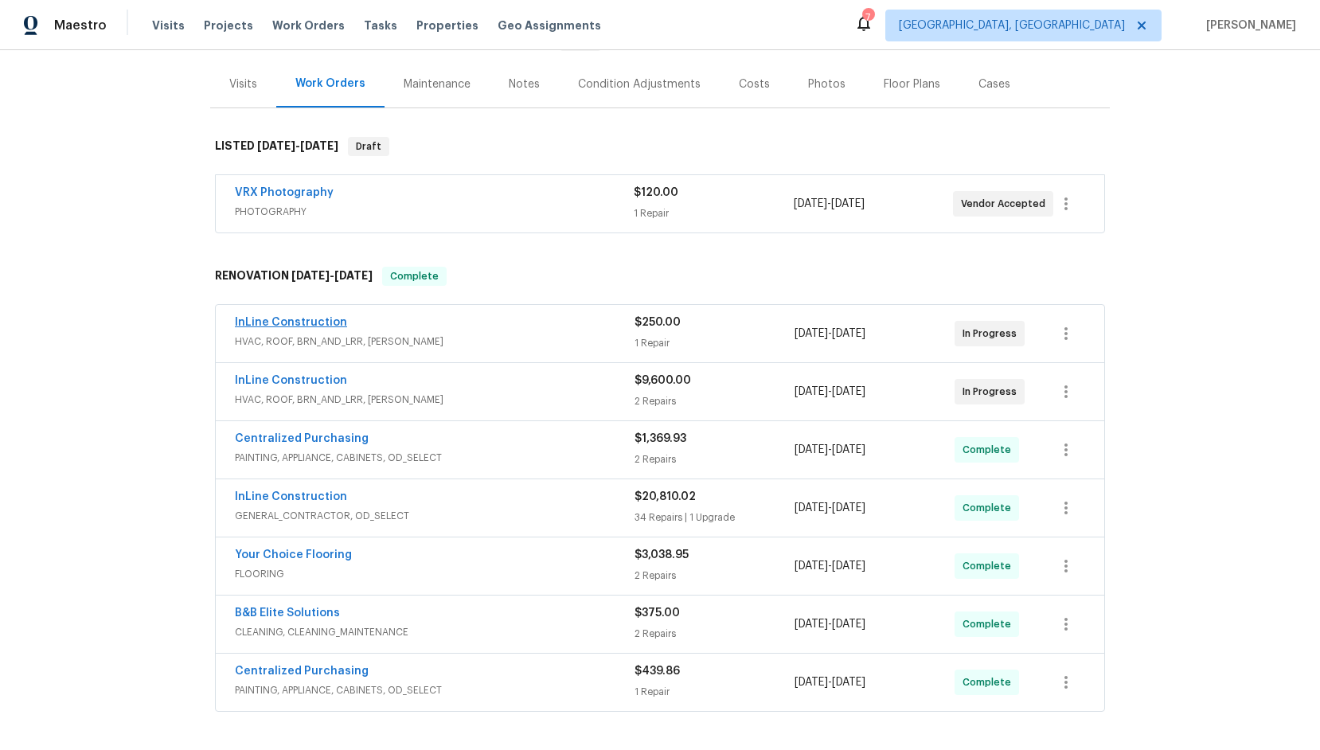
scroll to position [201, 0]
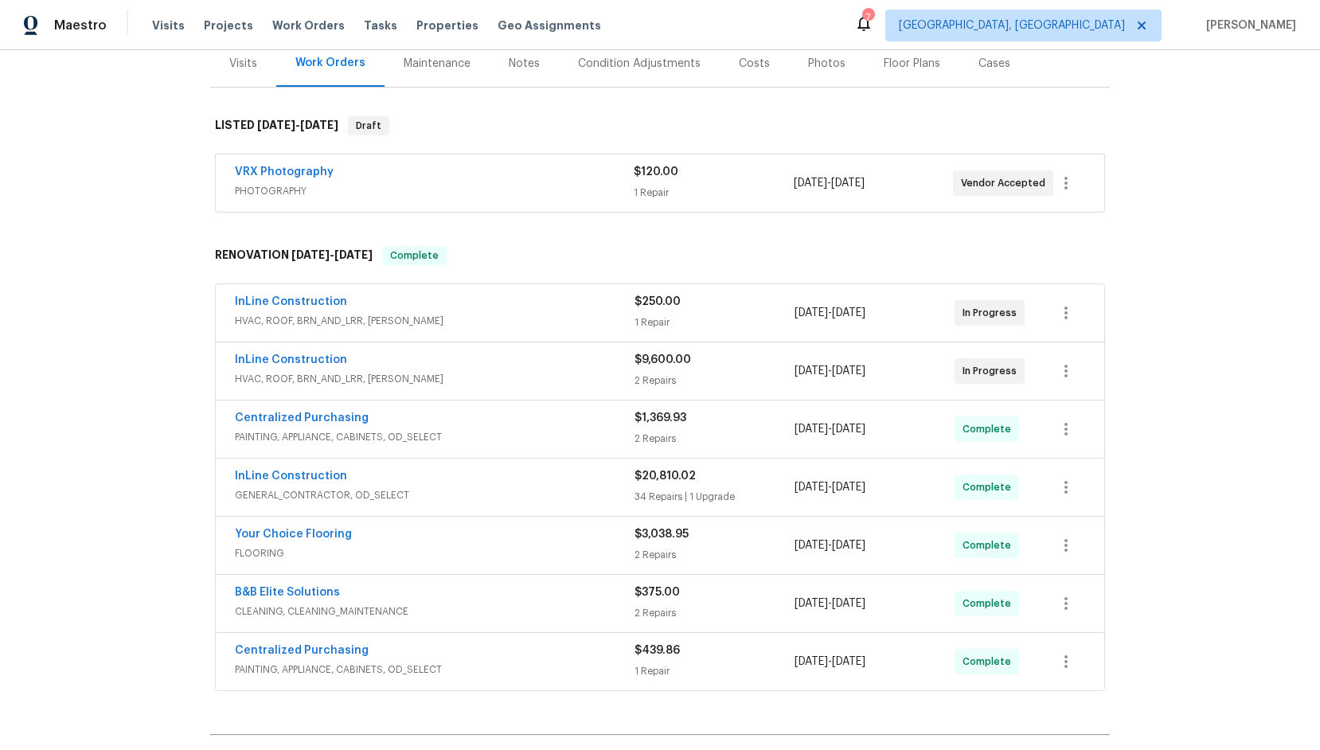
click at [292, 489] on span "GENERAL_CONTRACTOR, OD_SELECT" at bounding box center [435, 495] width 400 height 16
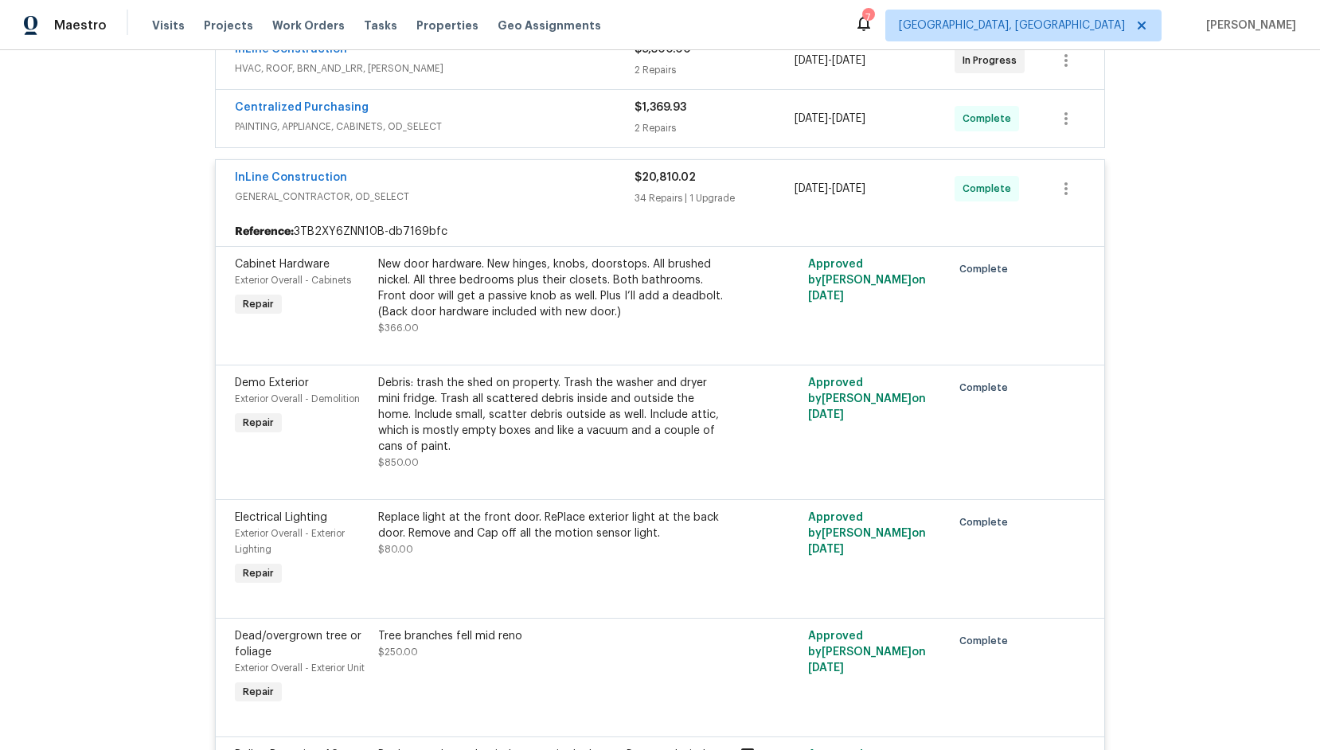
scroll to position [0, 0]
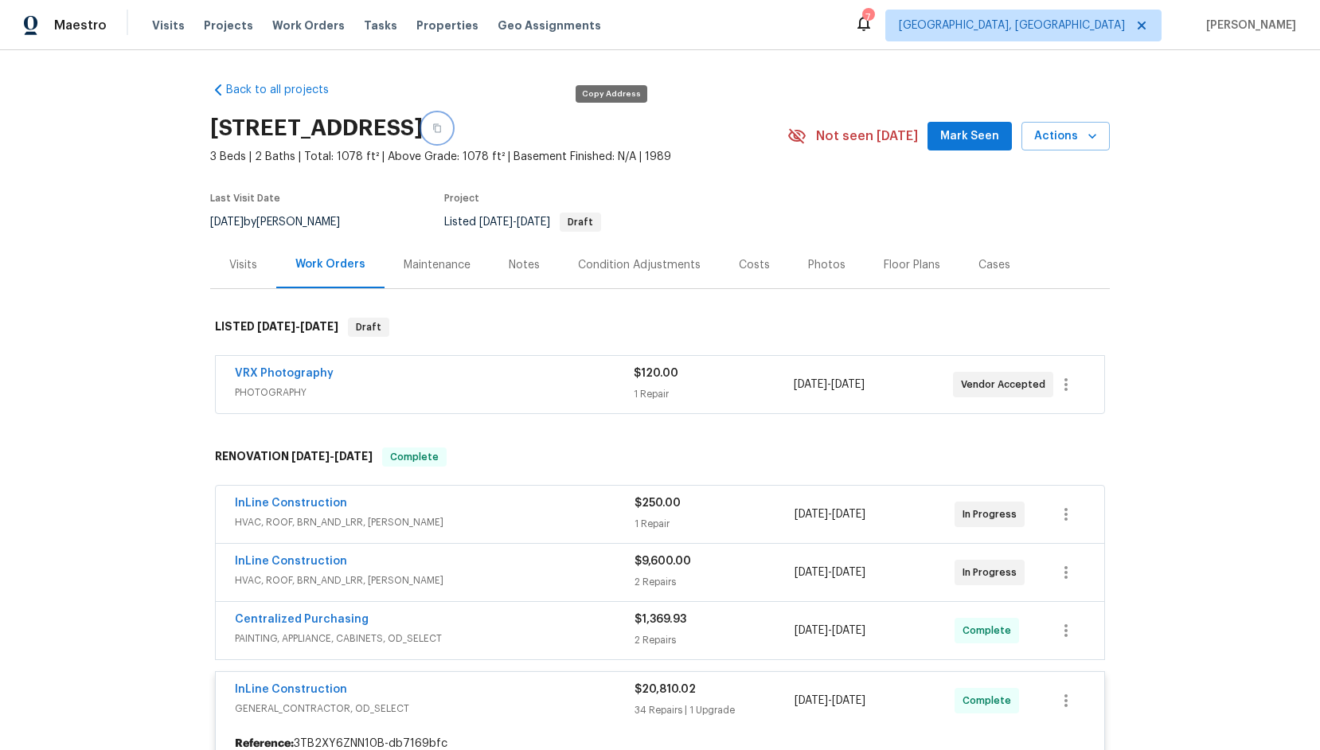
click at [442, 126] on icon "button" at bounding box center [437, 128] width 10 height 10
